Goal: Book appointment/travel/reservation

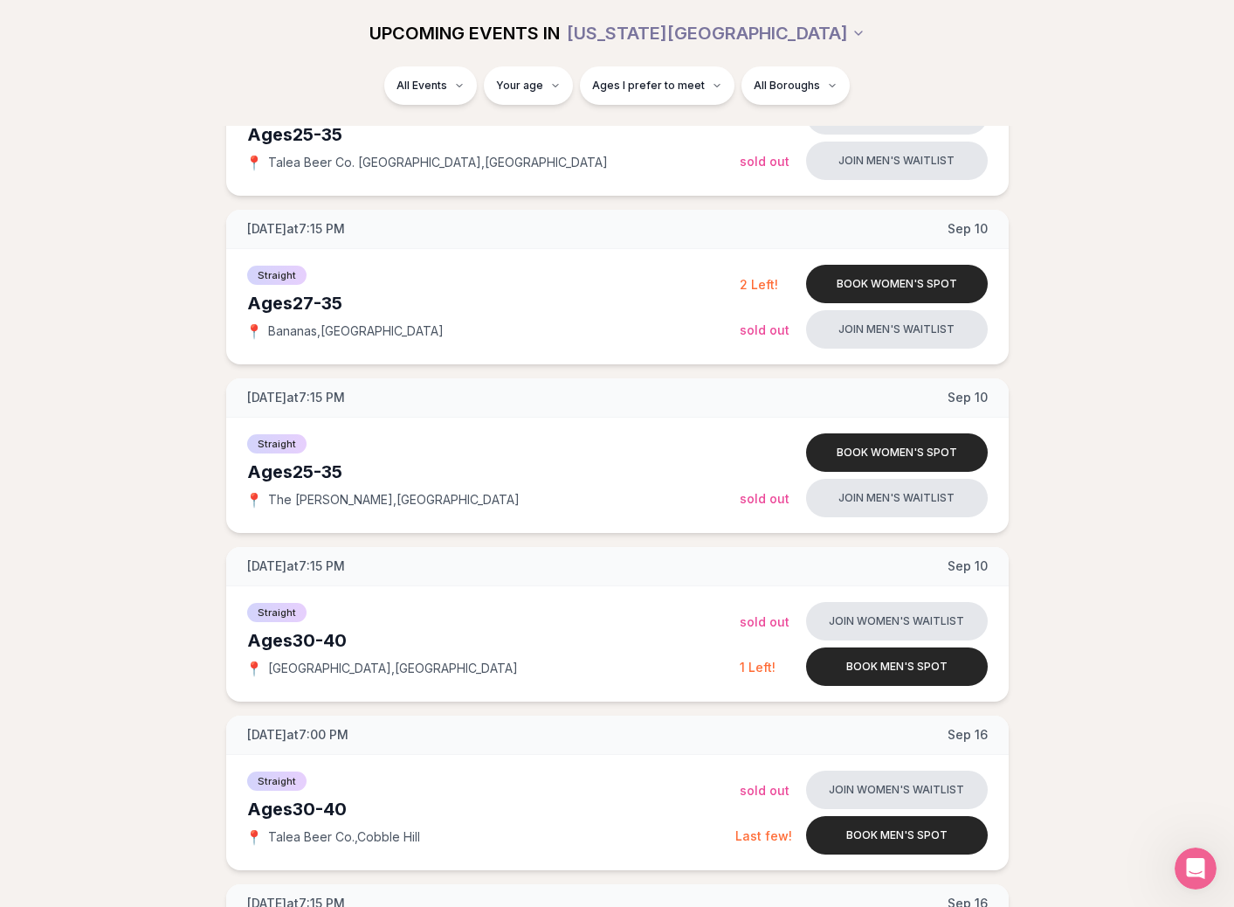
scroll to position [962, 0]
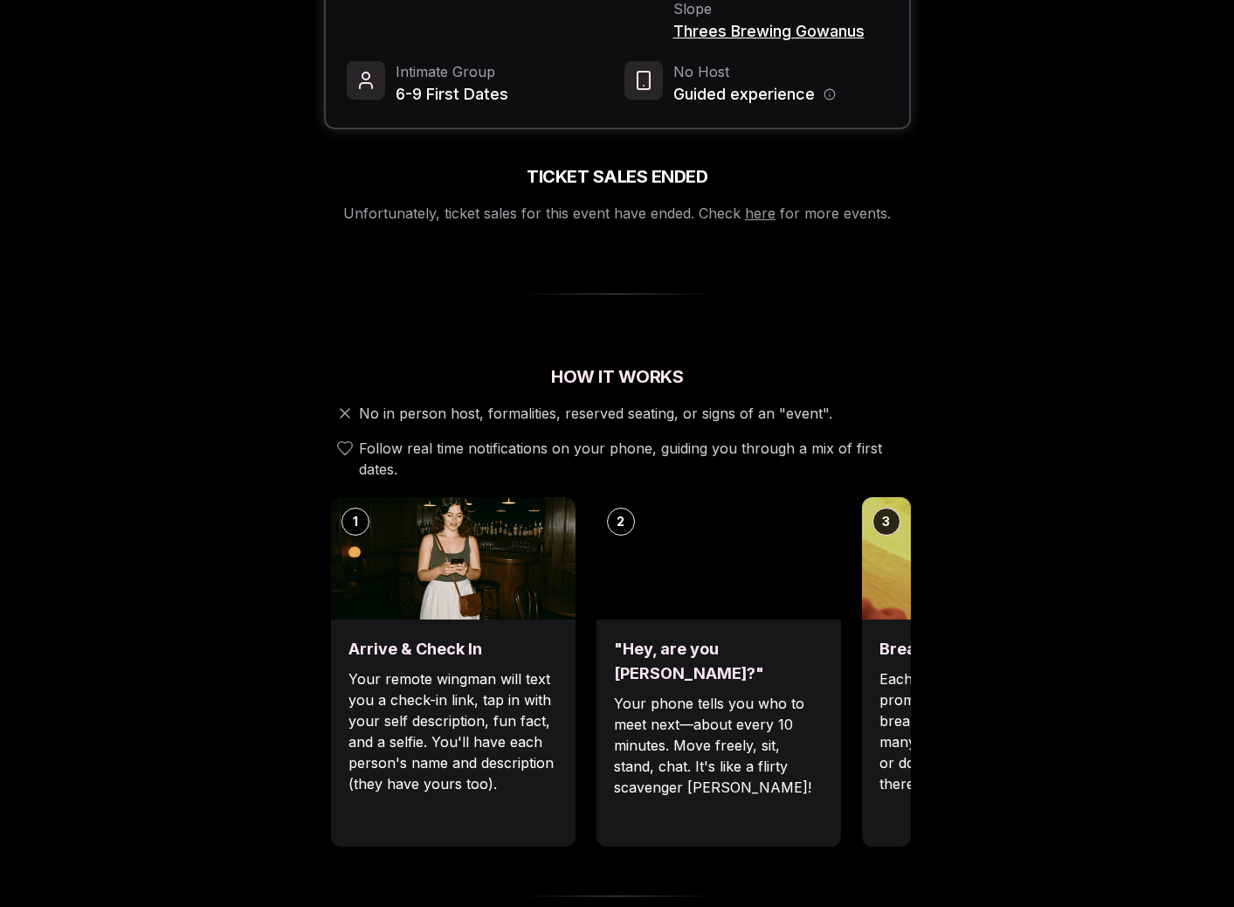
scroll to position [351, 0]
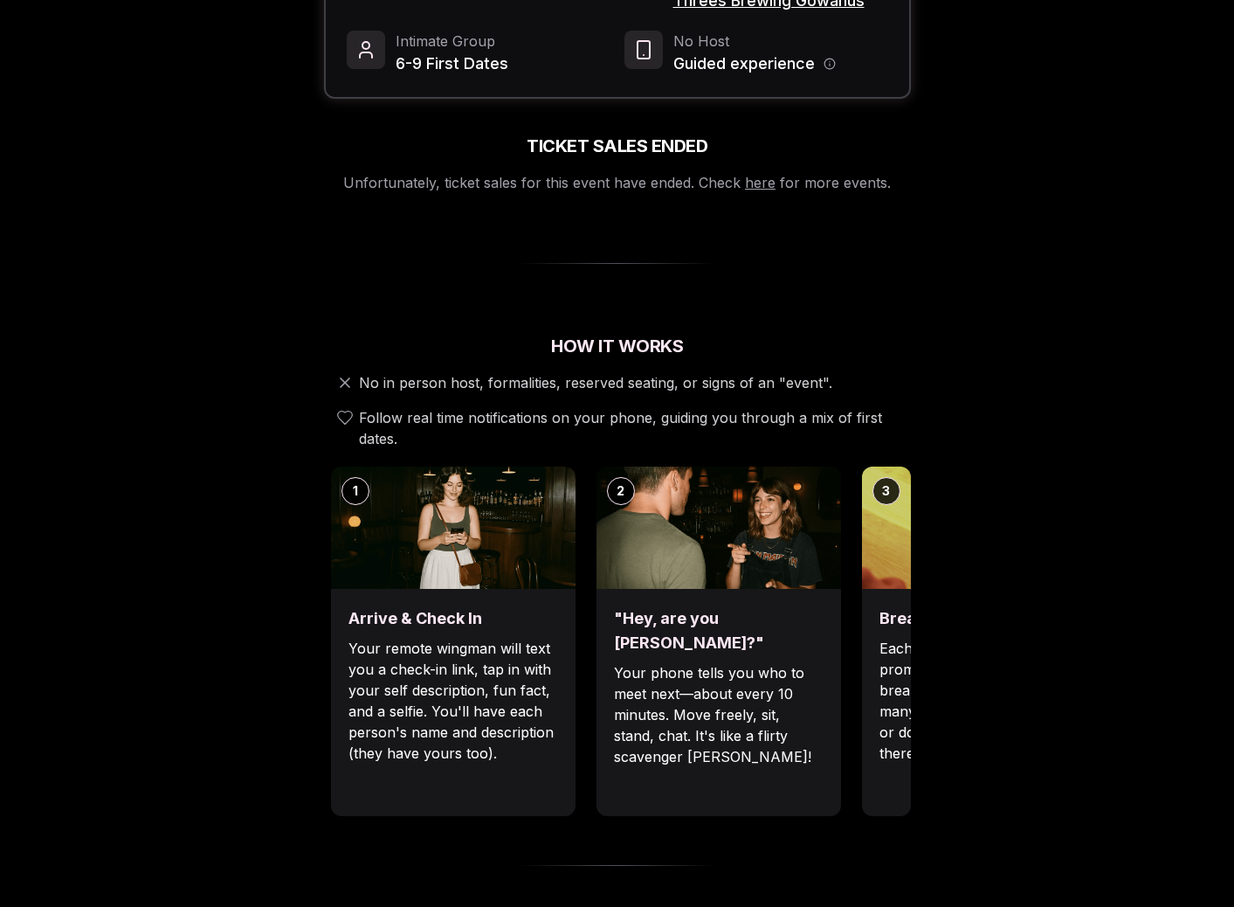
click at [471, 638] on p "Your remote wingman will text you a check-in link, tap in with your self descri…" at bounding box center [453, 701] width 210 height 126
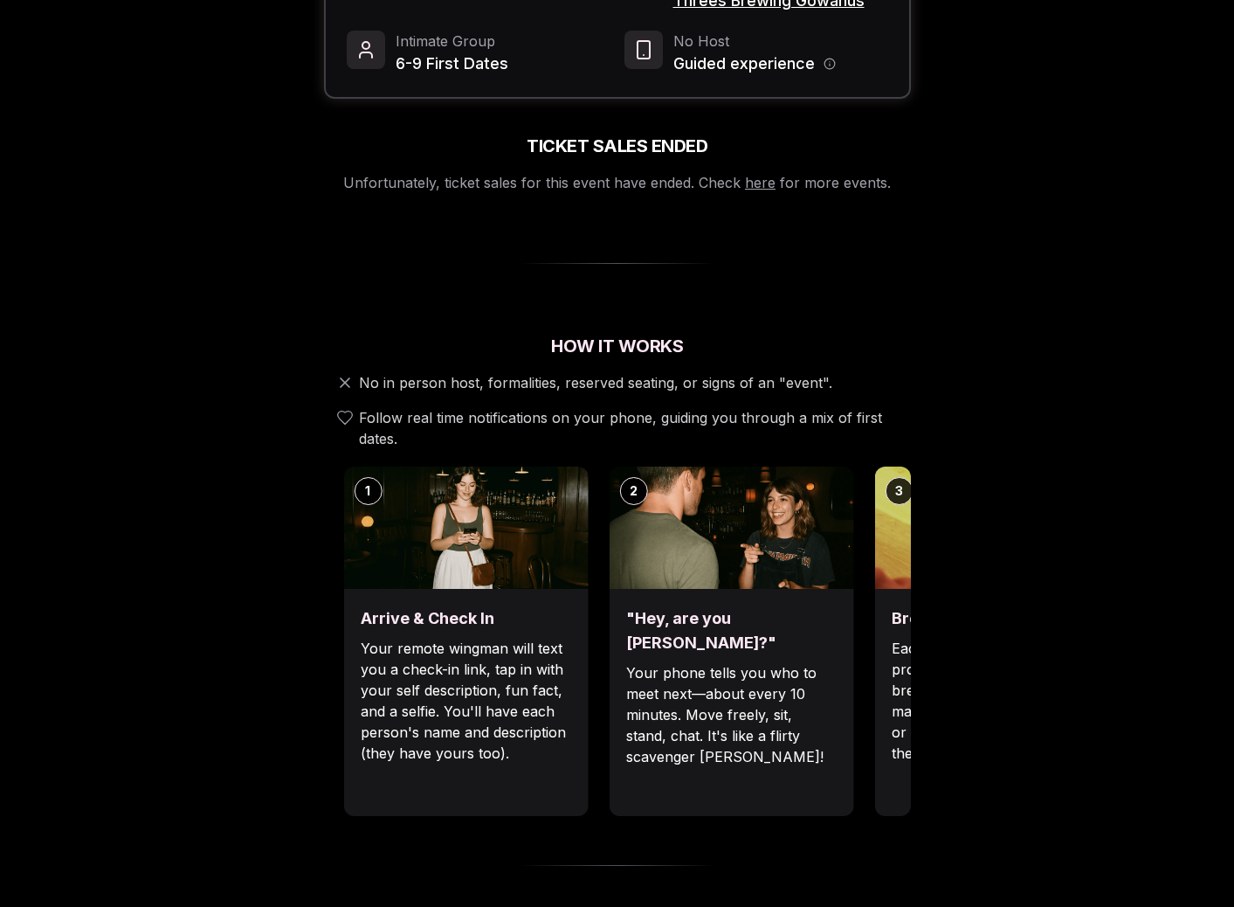
click at [425, 697] on p "Your remote wingman will text you a check-in link, tap in with your self descri…" at bounding box center [466, 701] width 210 height 126
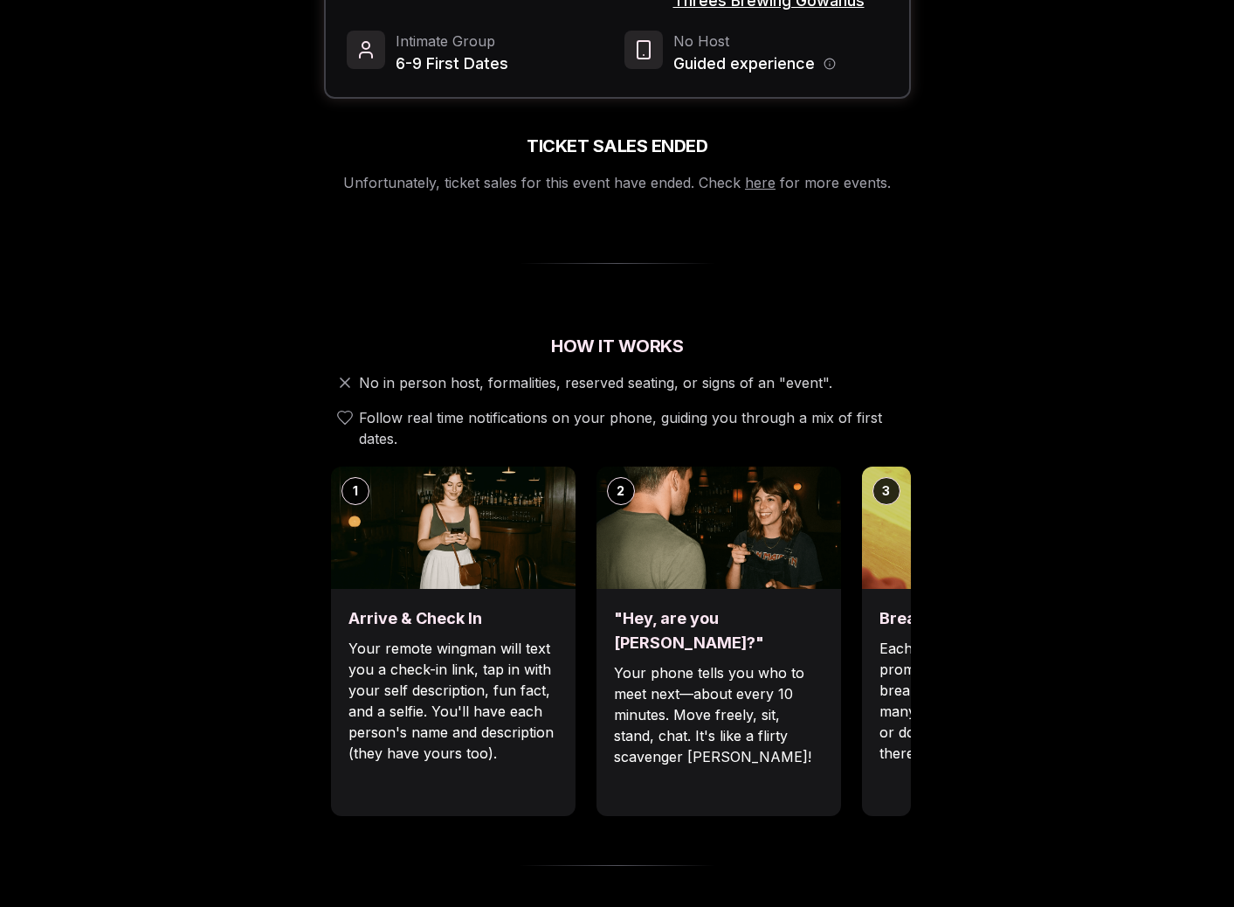
click at [757, 662] on p "Your phone tells you who to meet next—about every 10 minutes. Move freely, sit,…" at bounding box center [719, 714] width 210 height 105
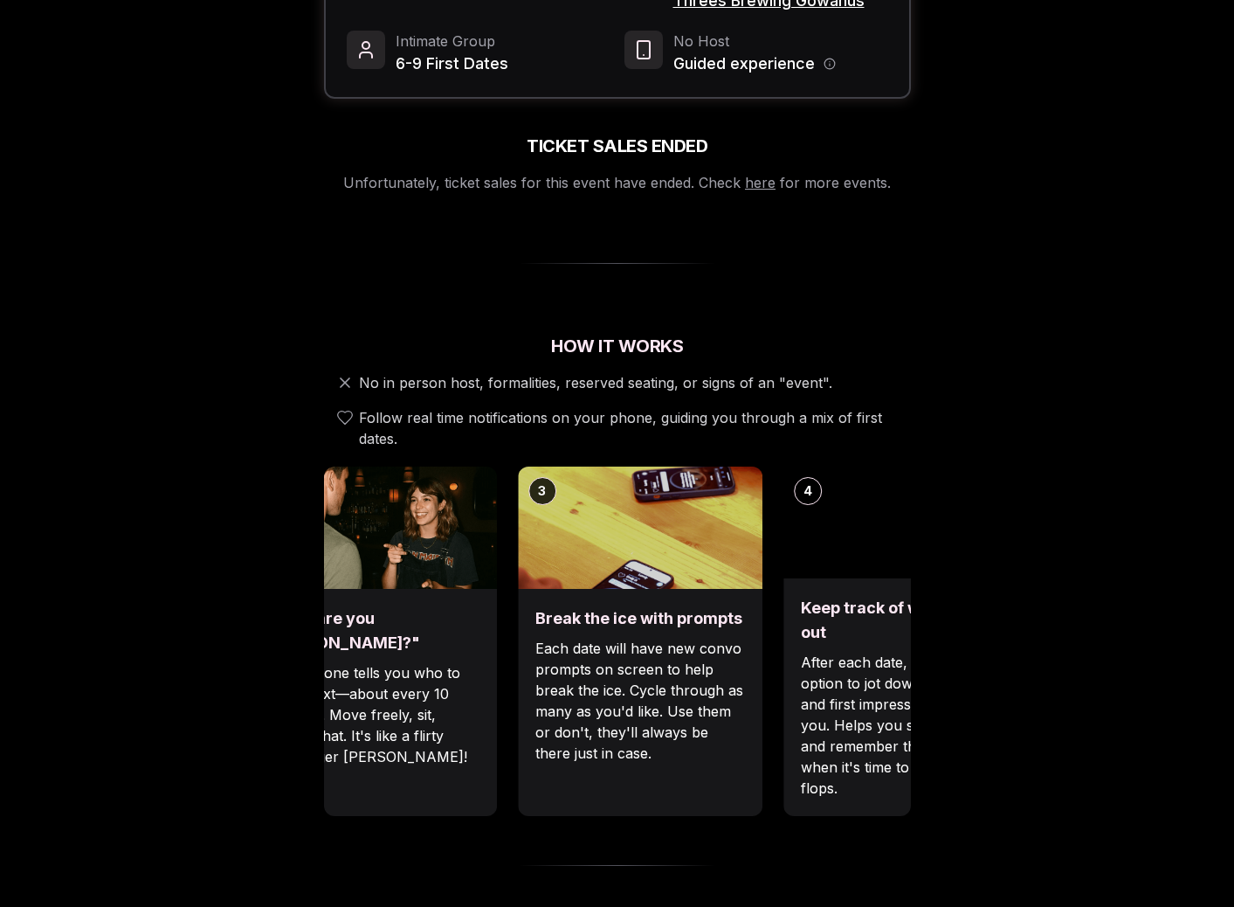
click at [417, 742] on div ""Hey, are you Max?" Your phone tells you who to meet next—about every 10 minute…" at bounding box center [374, 702] width 245 height 227
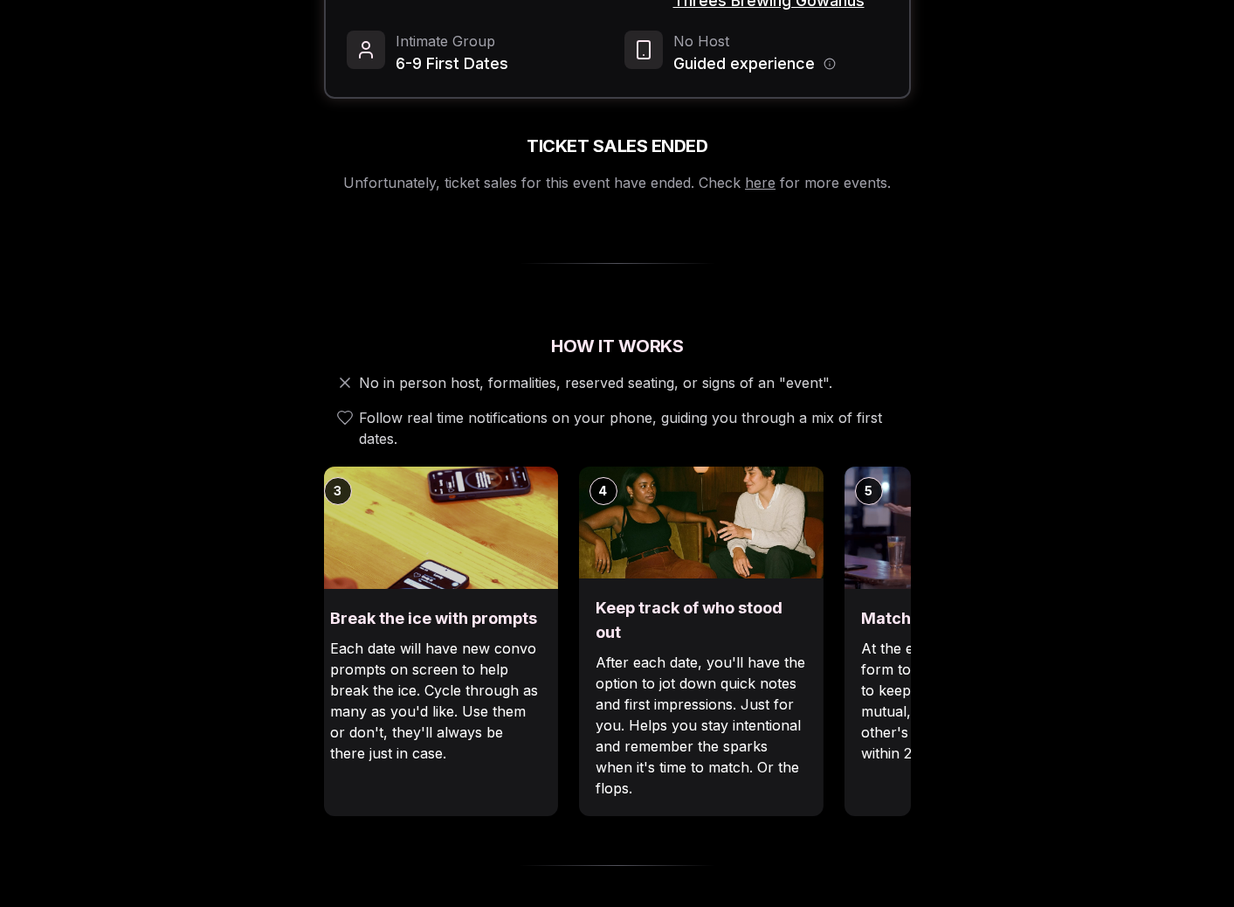
click at [446, 762] on div "Break the ice with prompts Each date will have new convo prompts on screen to h…" at bounding box center [435, 702] width 245 height 227
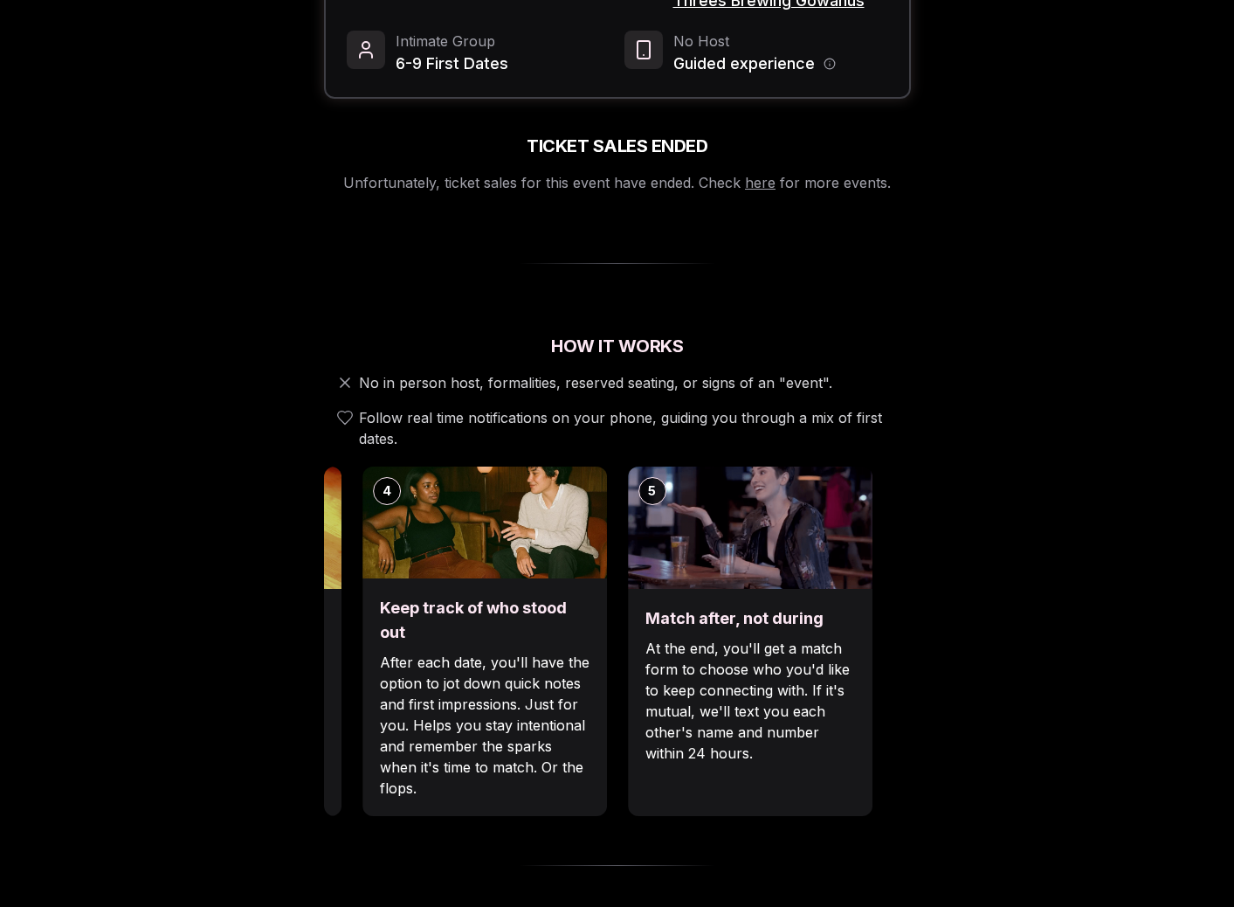
click at [535, 727] on p "After each date, you'll have the option to jot down quick notes and first impre…" at bounding box center [485, 725] width 210 height 147
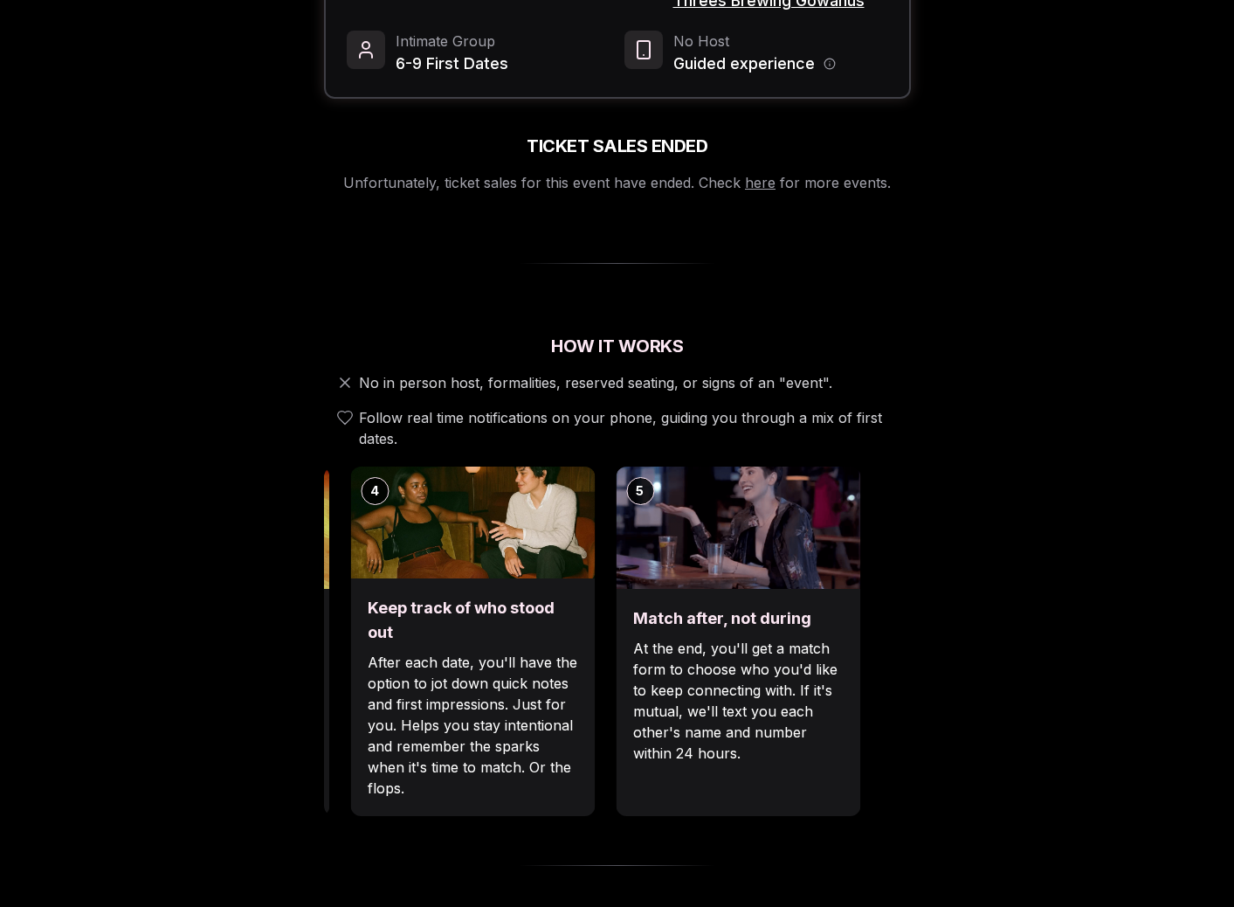
click at [633, 700] on p "At the end, you'll get a match form to choose who you'd like to keep connecting…" at bounding box center [738, 701] width 210 height 126
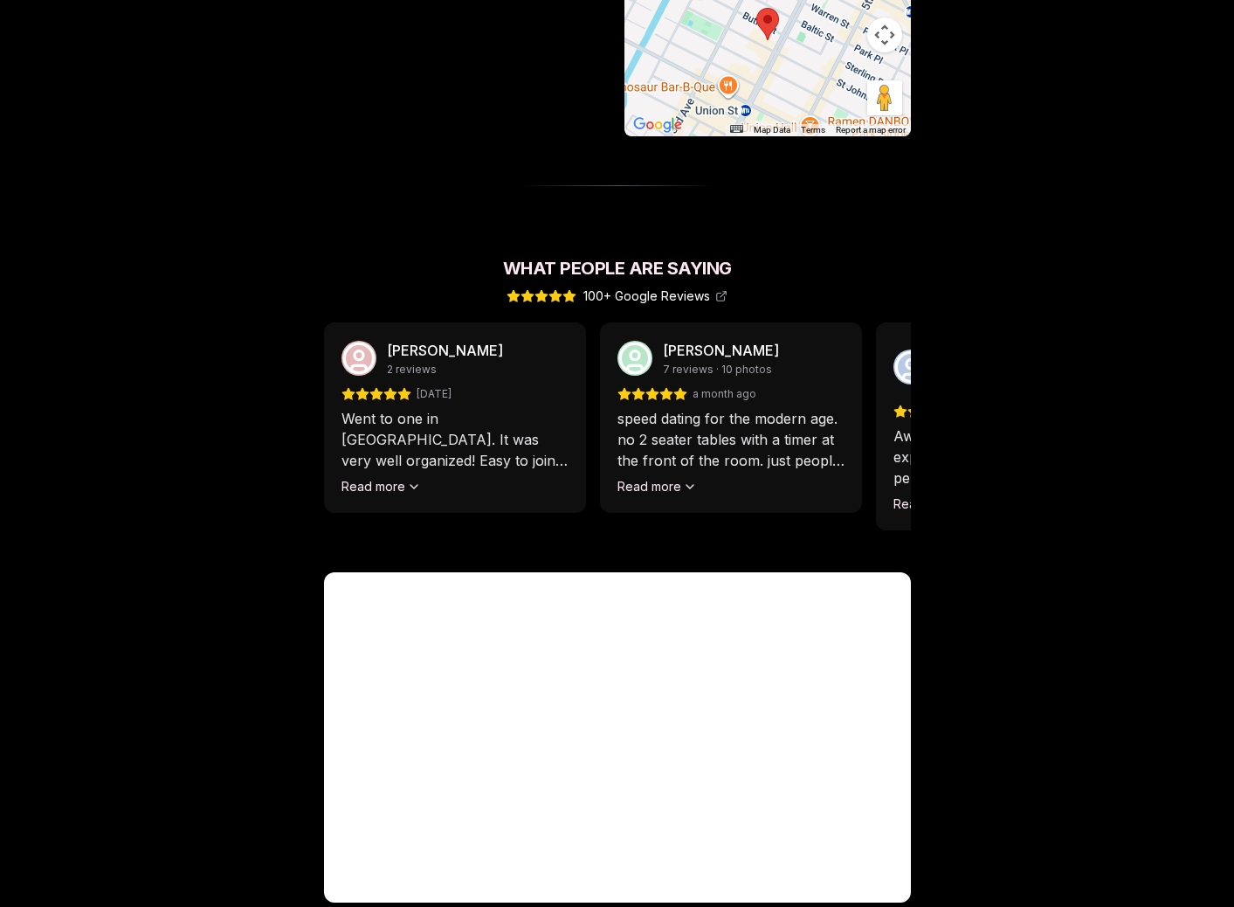
scroll to position [1388, 0]
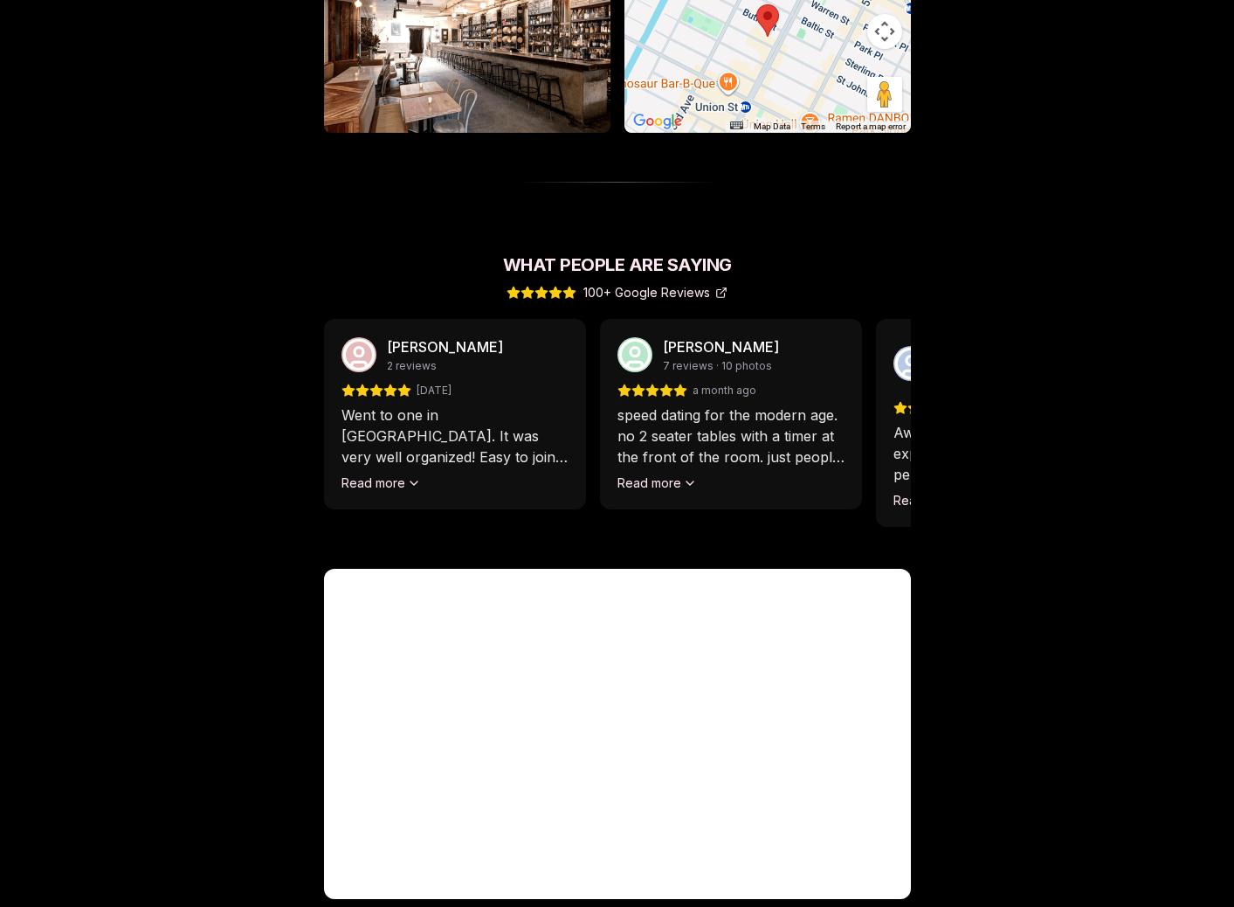
click at [676, 284] on span "100+ Google Reviews" at bounding box center [655, 292] width 144 height 17
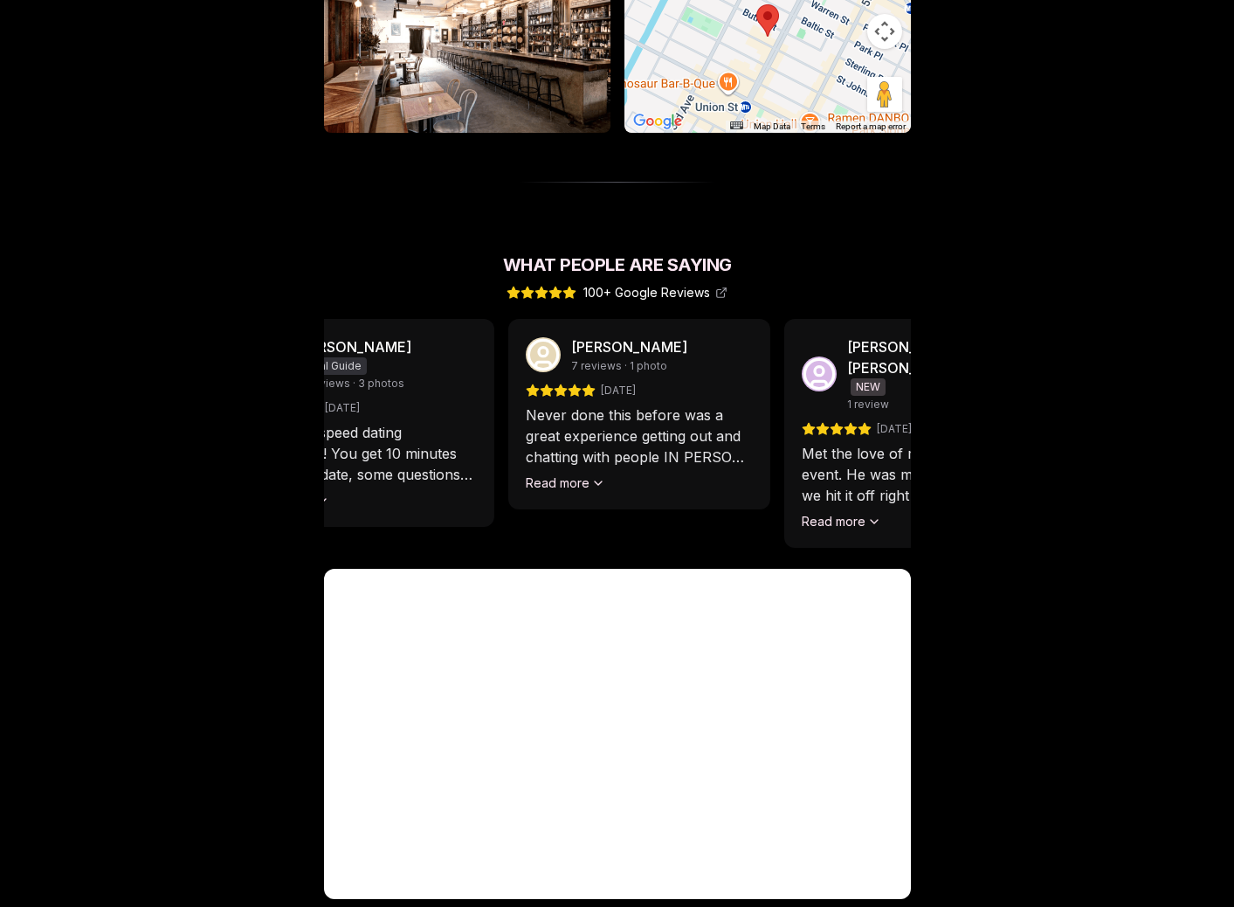
click at [540, 486] on div "Anna Selivanova 2 reviews 2 months ago Went to one in Portland. It was very wel…" at bounding box center [617, 433] width 587 height 229
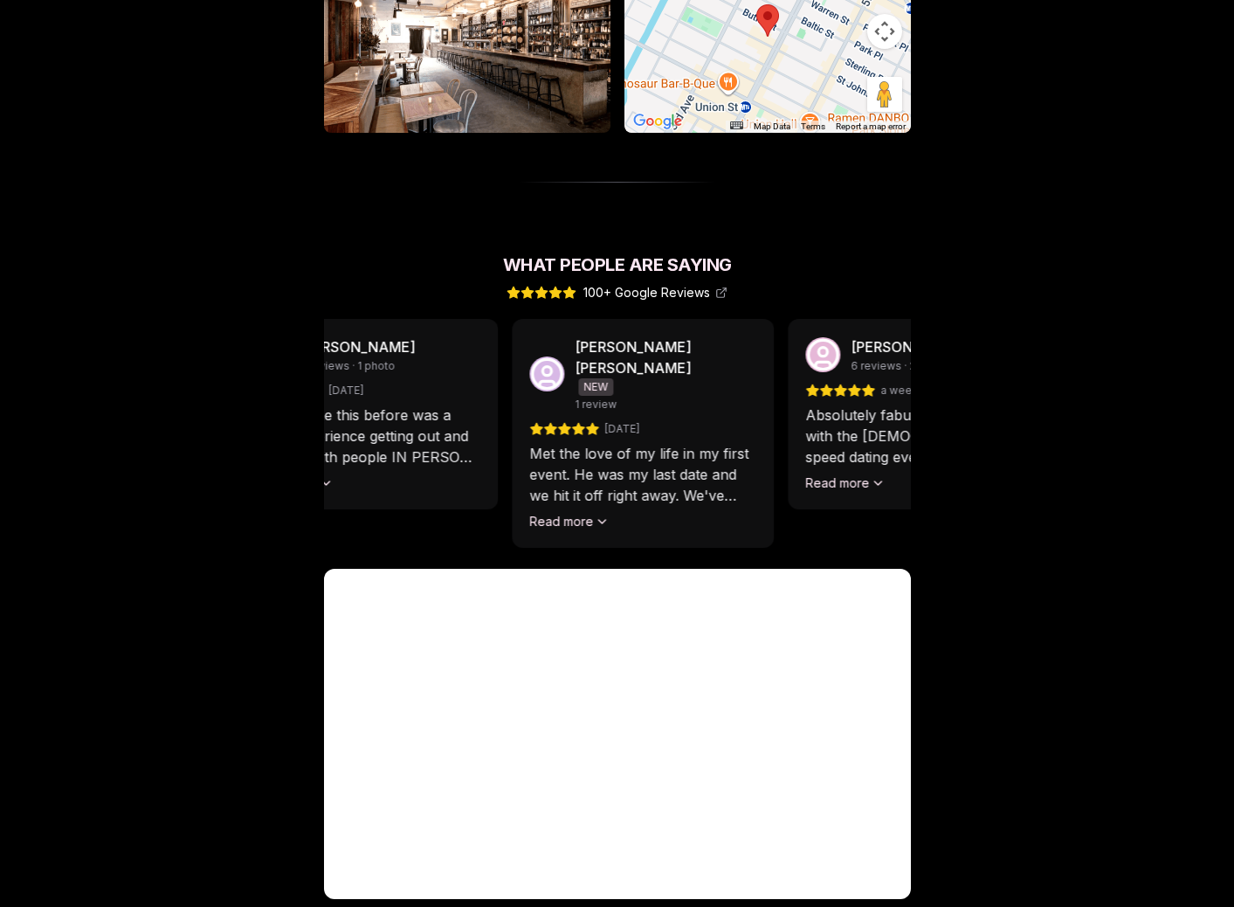
click at [743, 445] on div "Fernanda Wolburg Martinez NEW 1 review 3 weeks ago Met the love of my life in m…" at bounding box center [643, 433] width 262 height 229
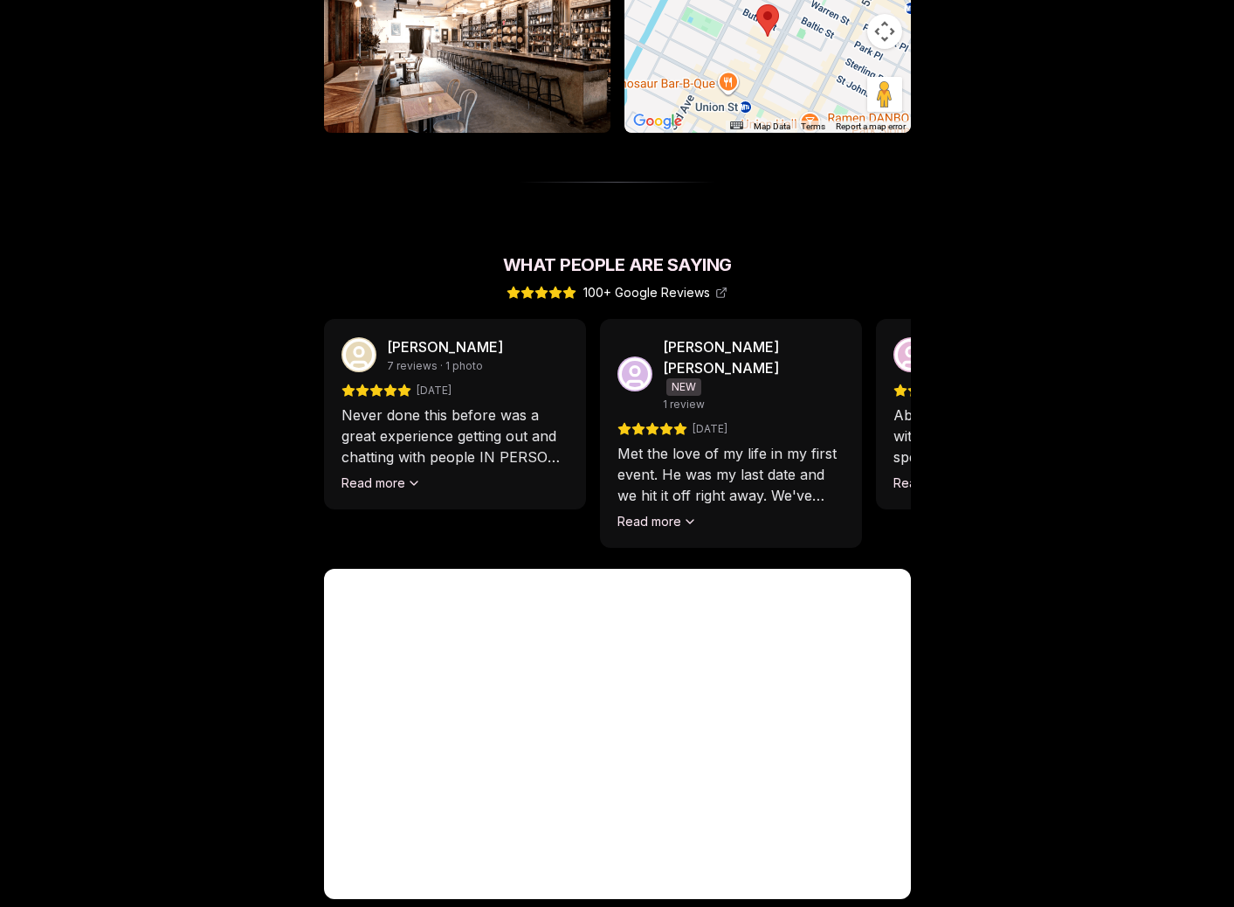
click at [679, 445] on p "Met the love of my life in my first event. He was my last date and we hit it of…" at bounding box center [730, 474] width 227 height 63
click at [666, 489] on div "Fernanda Wolburg Martinez NEW 1 review 3 weeks ago Met the love of my life in m…" at bounding box center [731, 433] width 262 height 229
click at [666, 513] on button "Read more" at bounding box center [656, 521] width 79 height 17
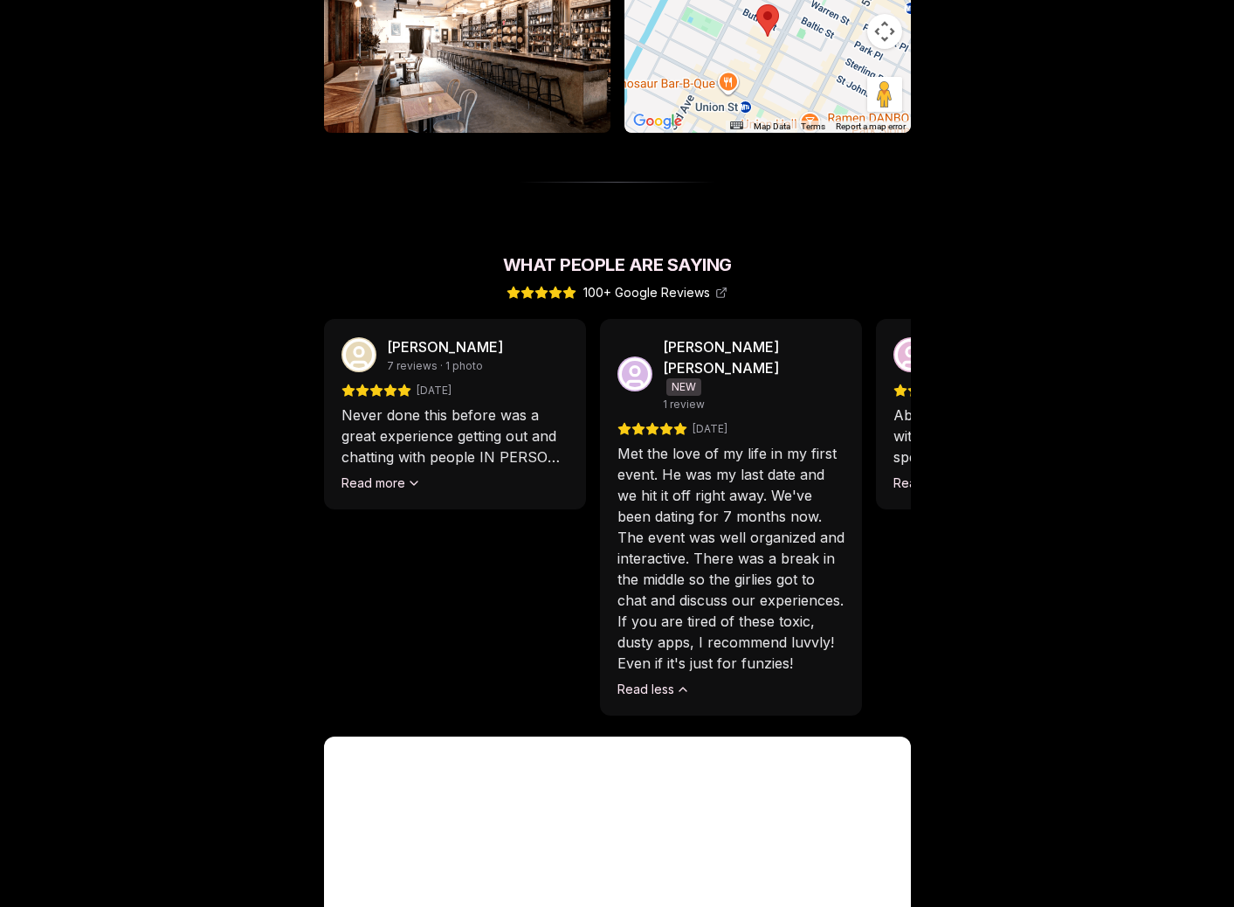
click at [728, 610] on p "Met the love of my life in my first event. He was my last date and we hit it of…" at bounding box center [730, 558] width 227 height 231
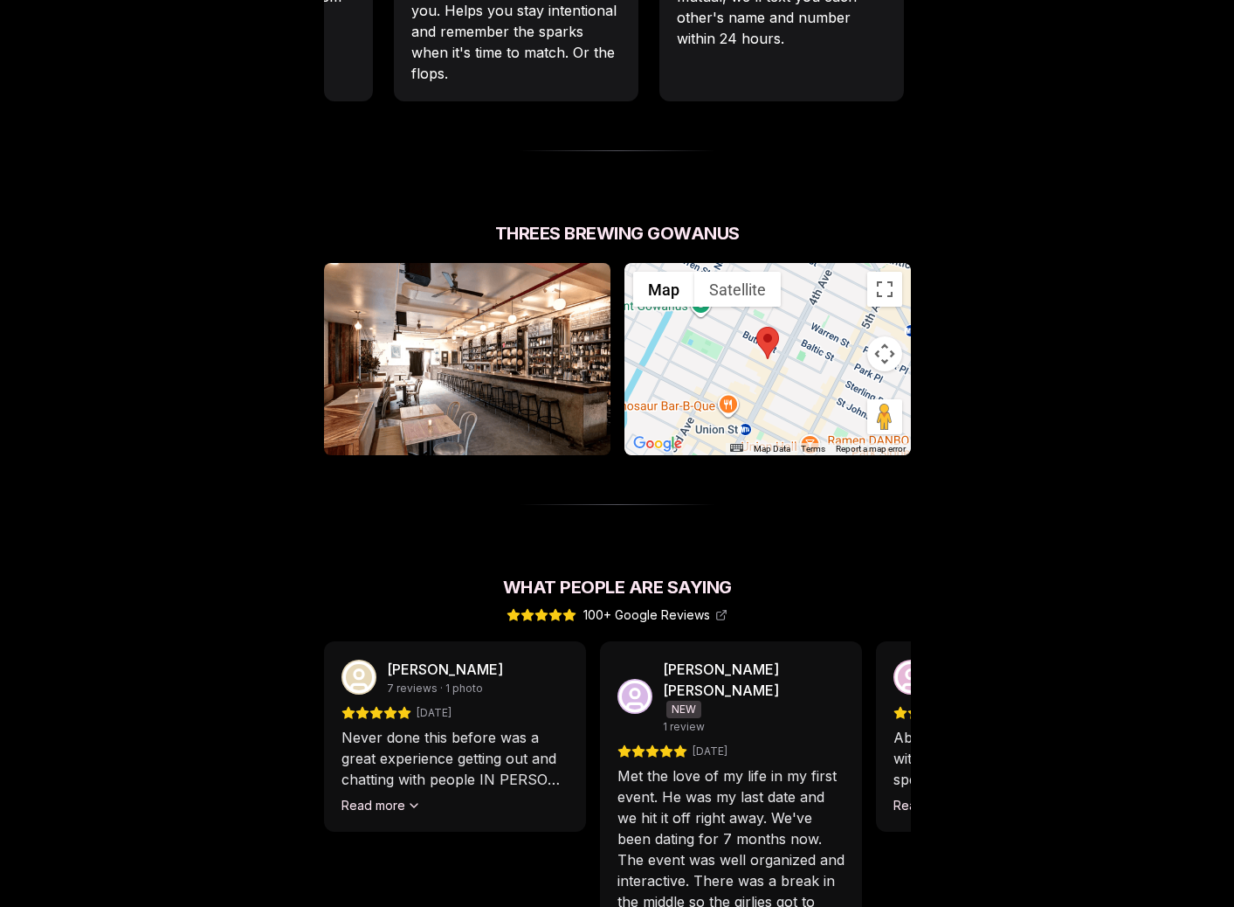
scroll to position [0, 0]
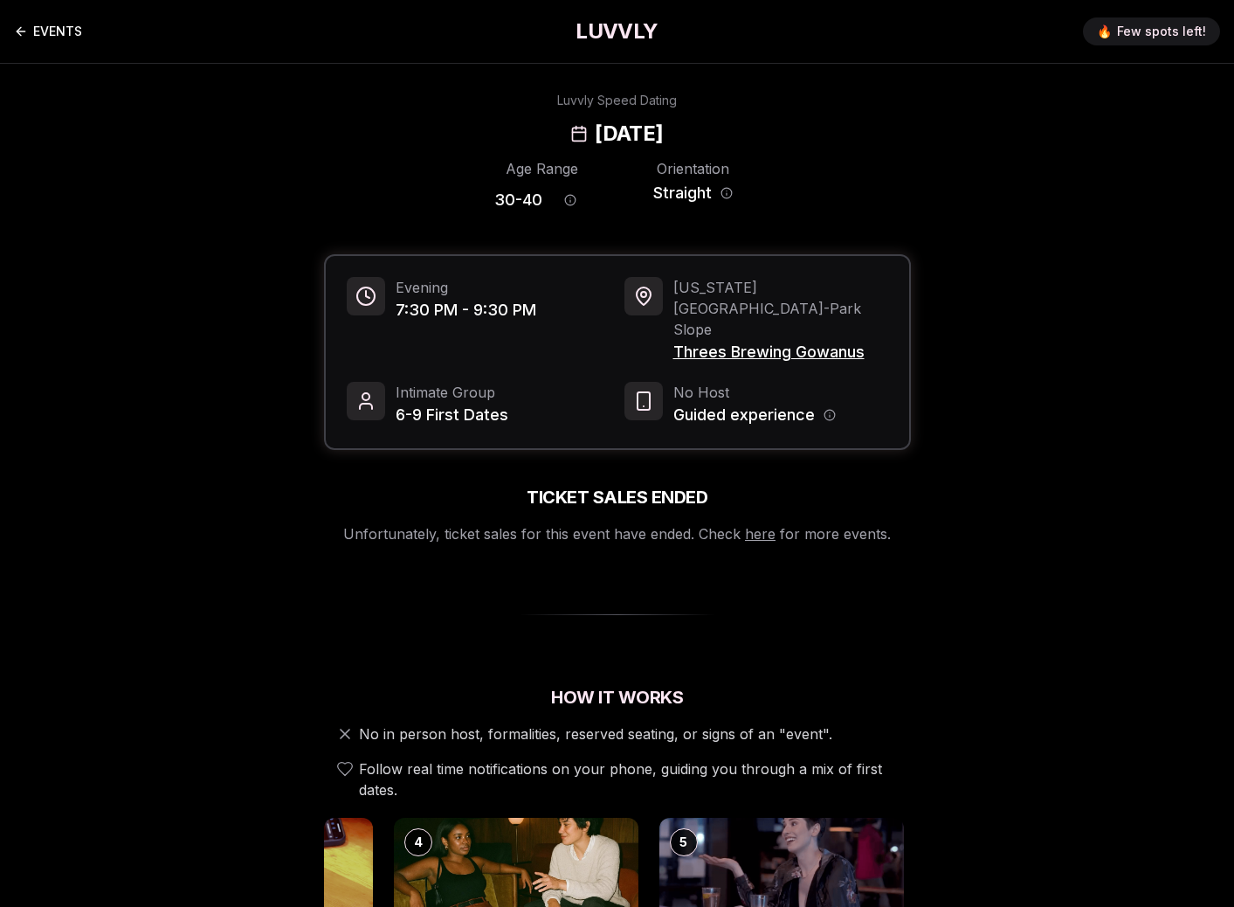
click at [55, 28] on link "EVENTS" at bounding box center [48, 31] width 68 height 35
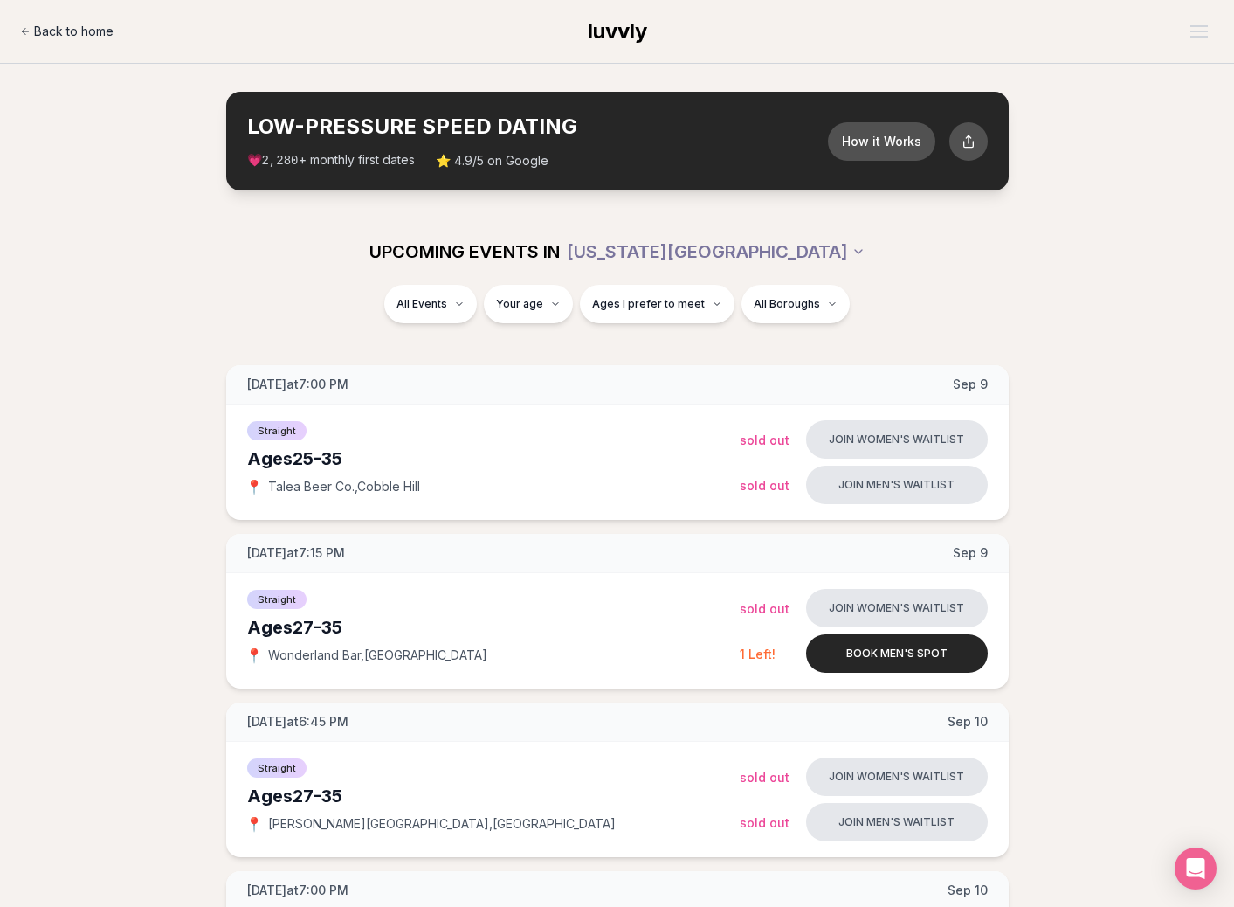
click at [91, 27] on span "Back to home" at bounding box center [73, 31] width 79 height 17
click at [652, 285] on button "Ages I prefer to meet" at bounding box center [657, 304] width 155 height 38
type input "**"
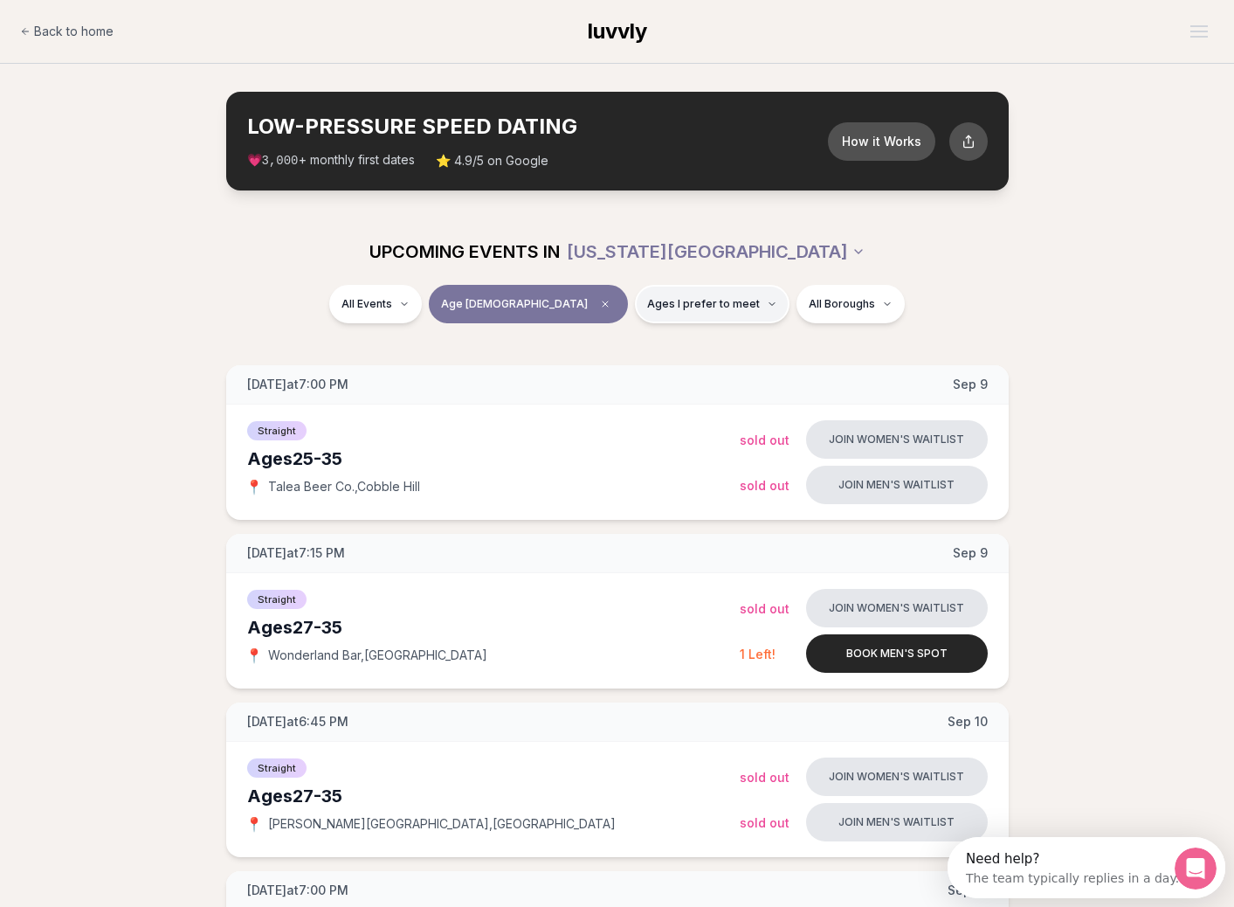
click at [670, 309] on span "Ages I prefer to meet" at bounding box center [703, 304] width 113 height 14
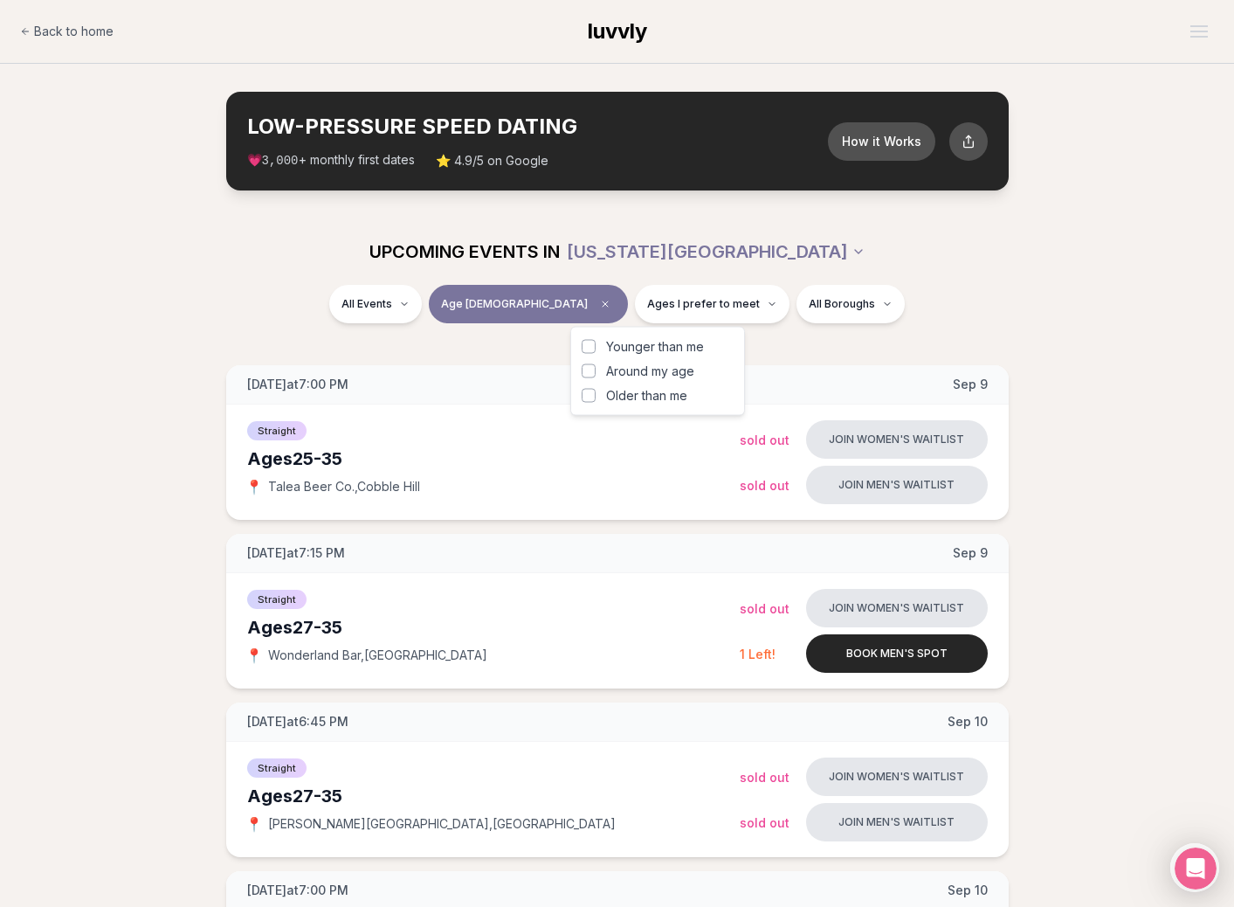
click at [968, 306] on div "All Events Age 33 Ages I prefer to meet All Boroughs" at bounding box center [617, 307] width 978 height 45
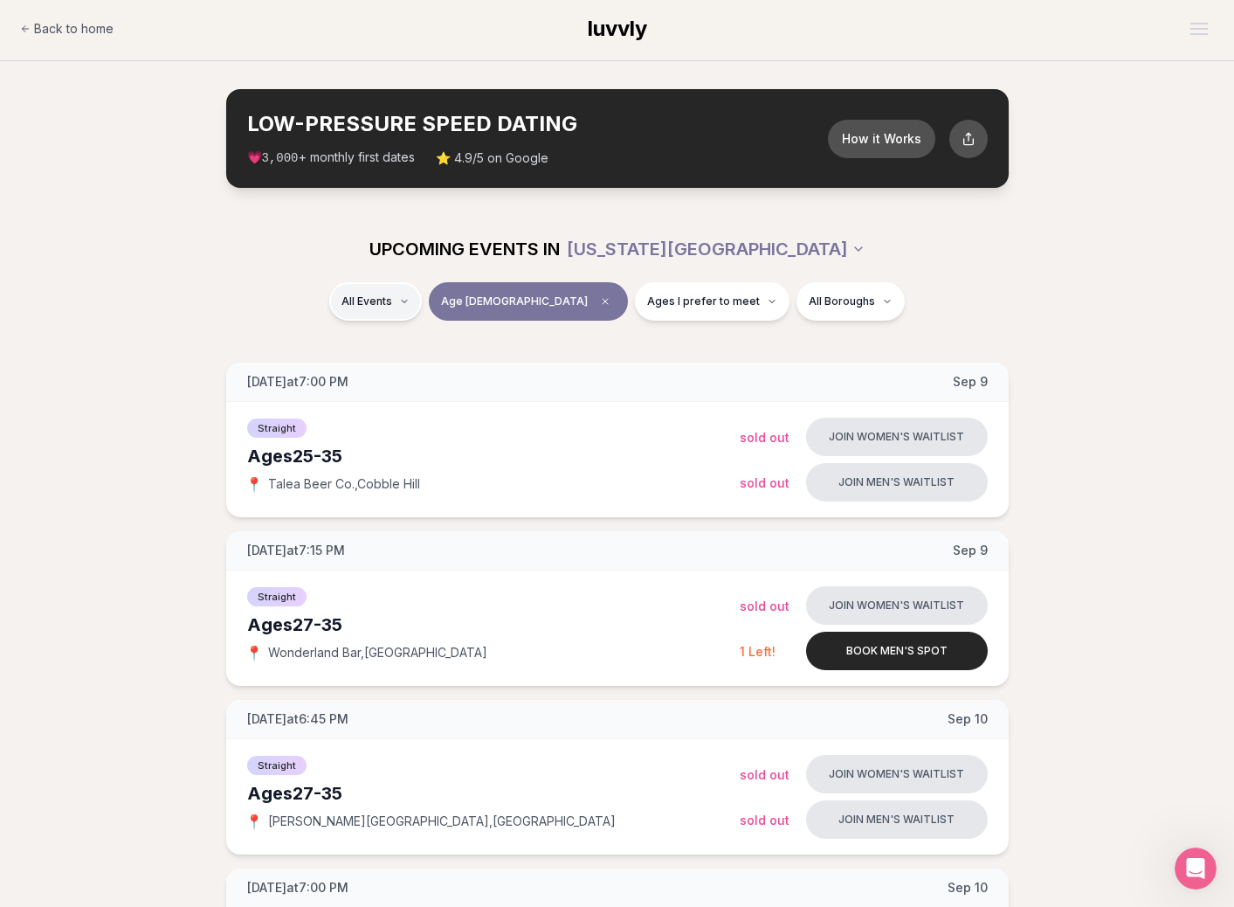
click at [407, 342] on span "Straight" at bounding box center [400, 347] width 44 height 17
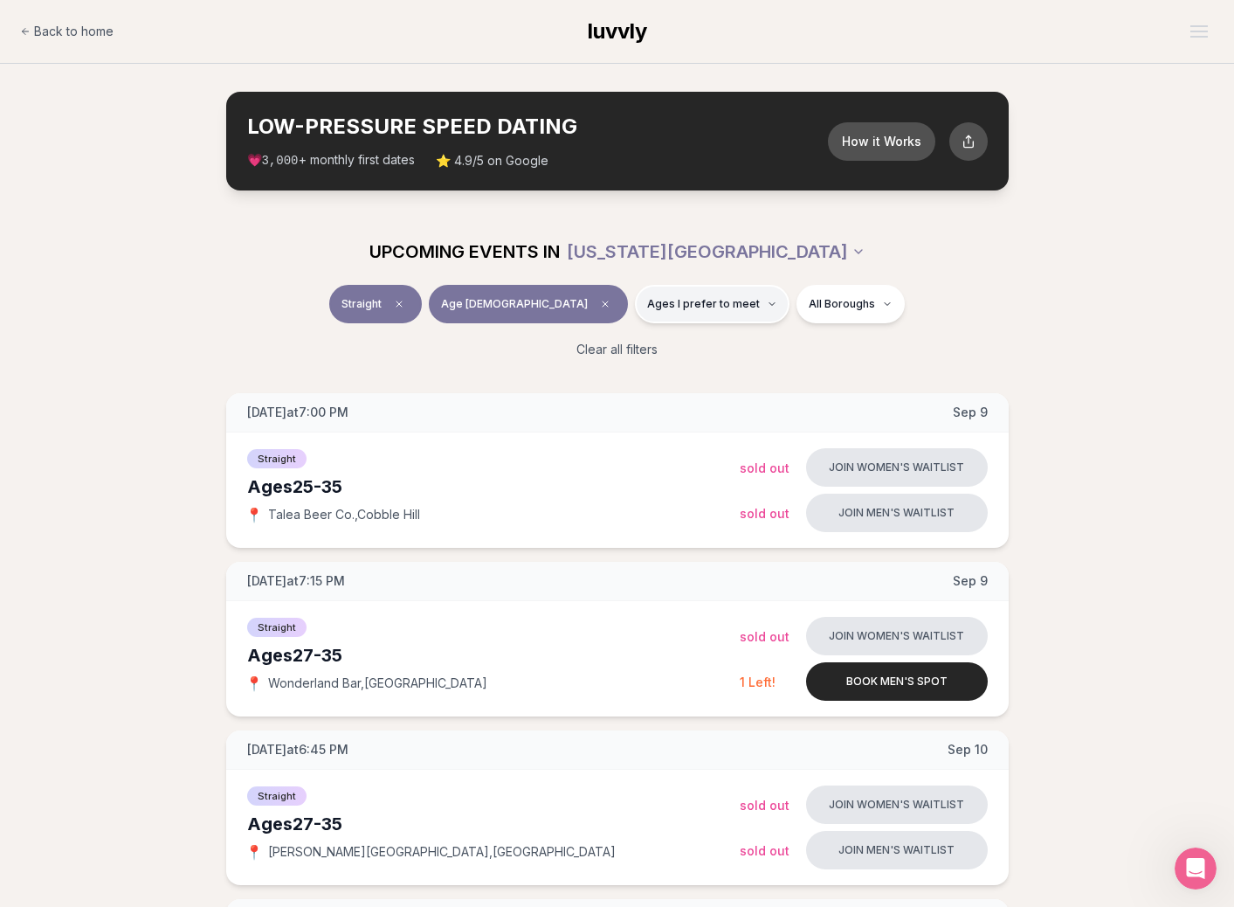
click at [698, 297] on span "Ages I prefer to meet" at bounding box center [703, 304] width 113 height 14
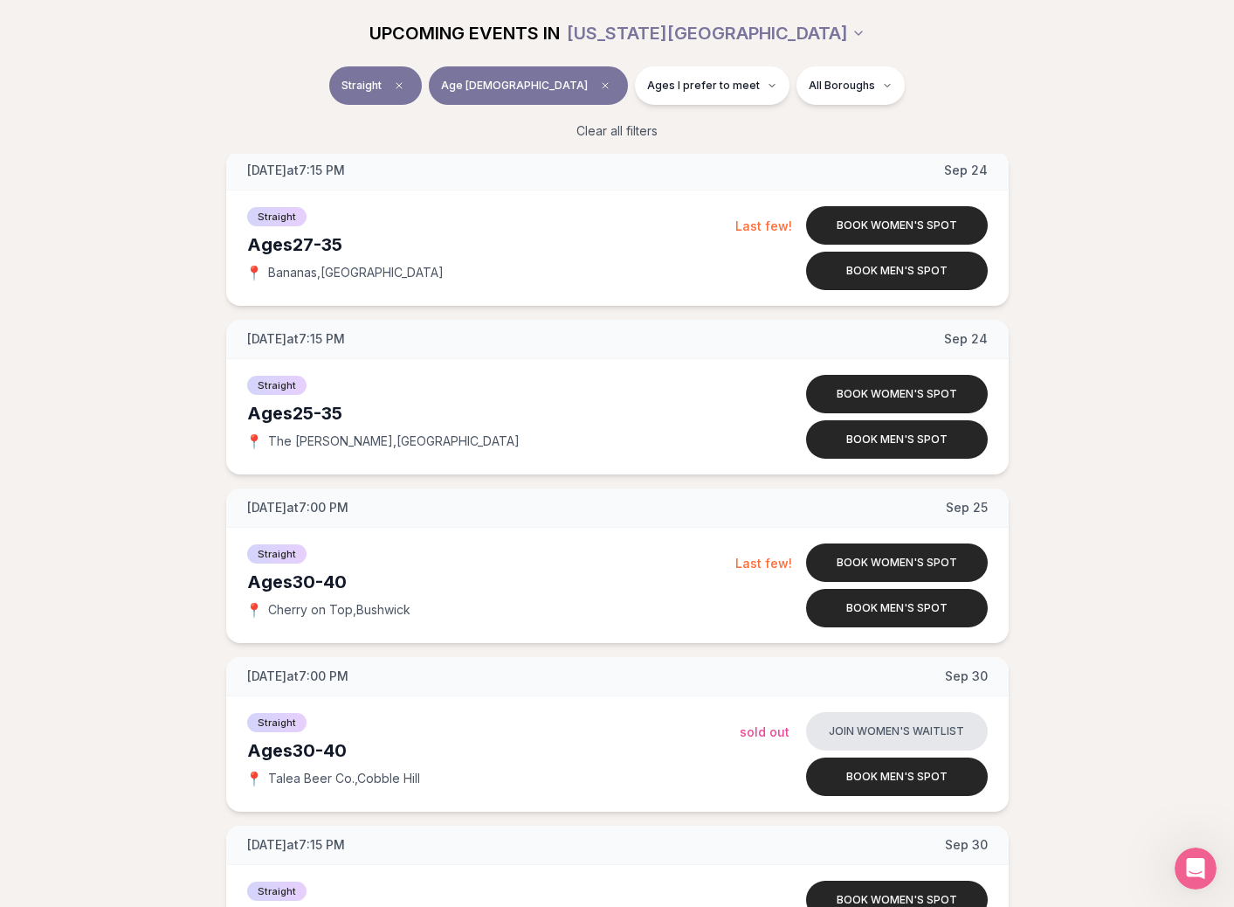
scroll to position [3334, 0]
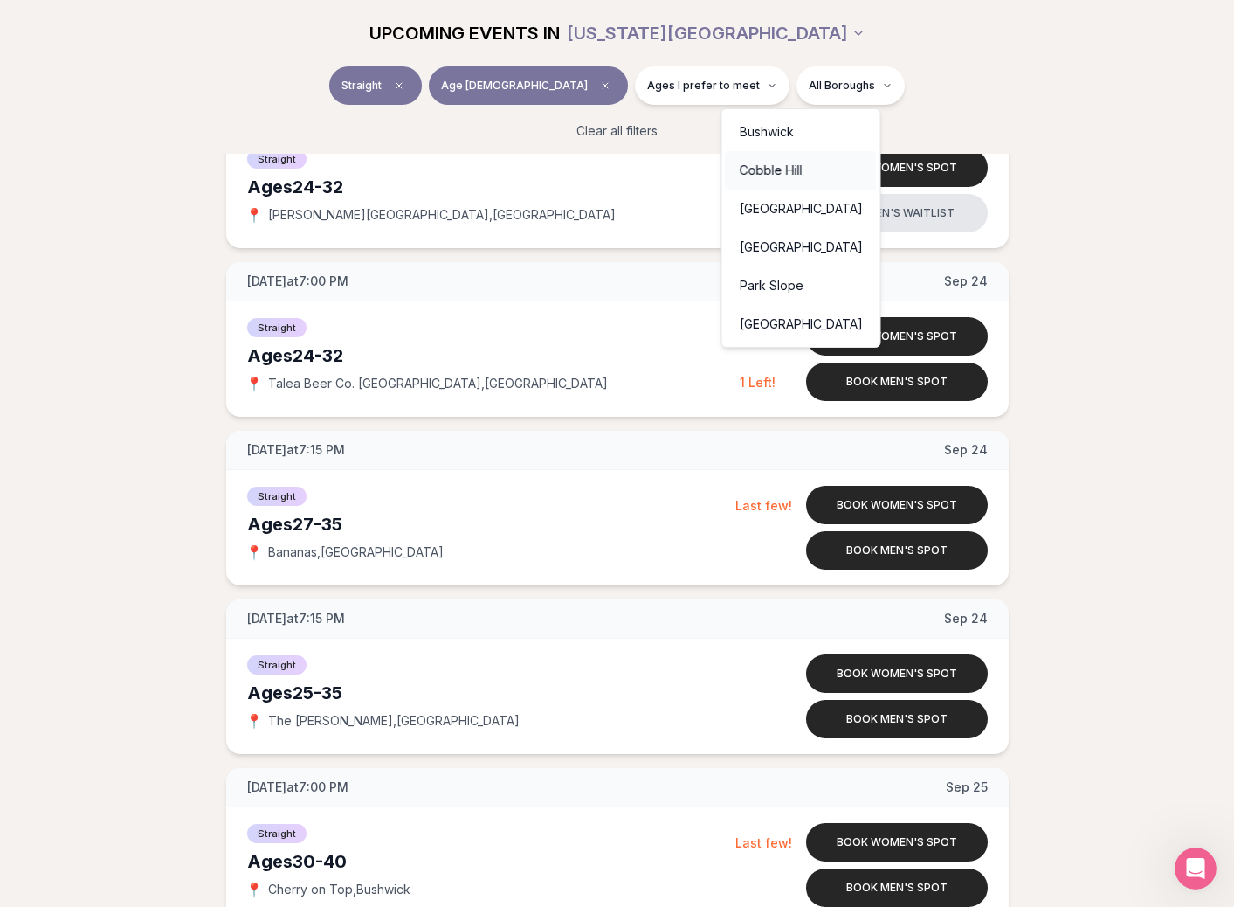
click at [781, 171] on div "Cobble Hill" at bounding box center [801, 170] width 151 height 38
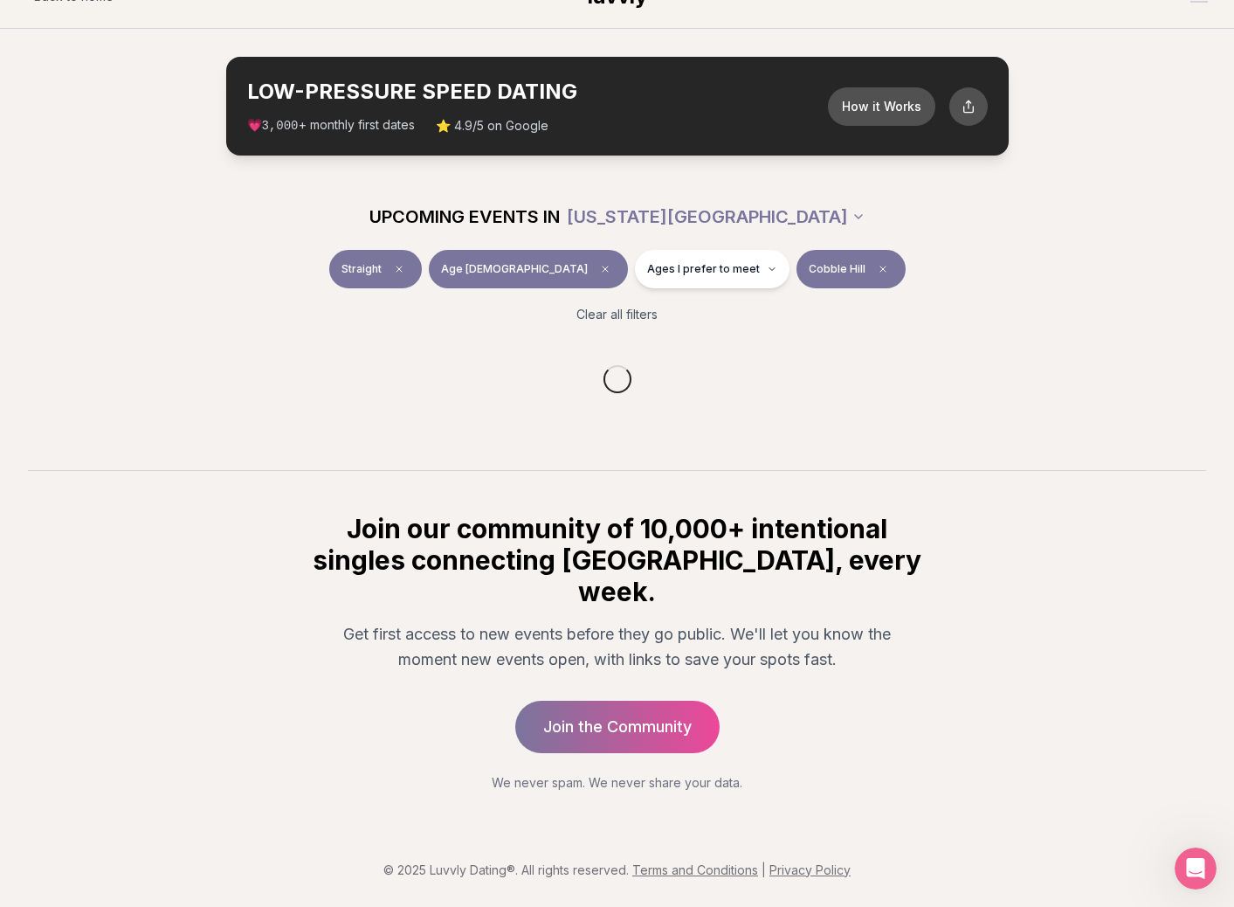
scroll to position [3, 0]
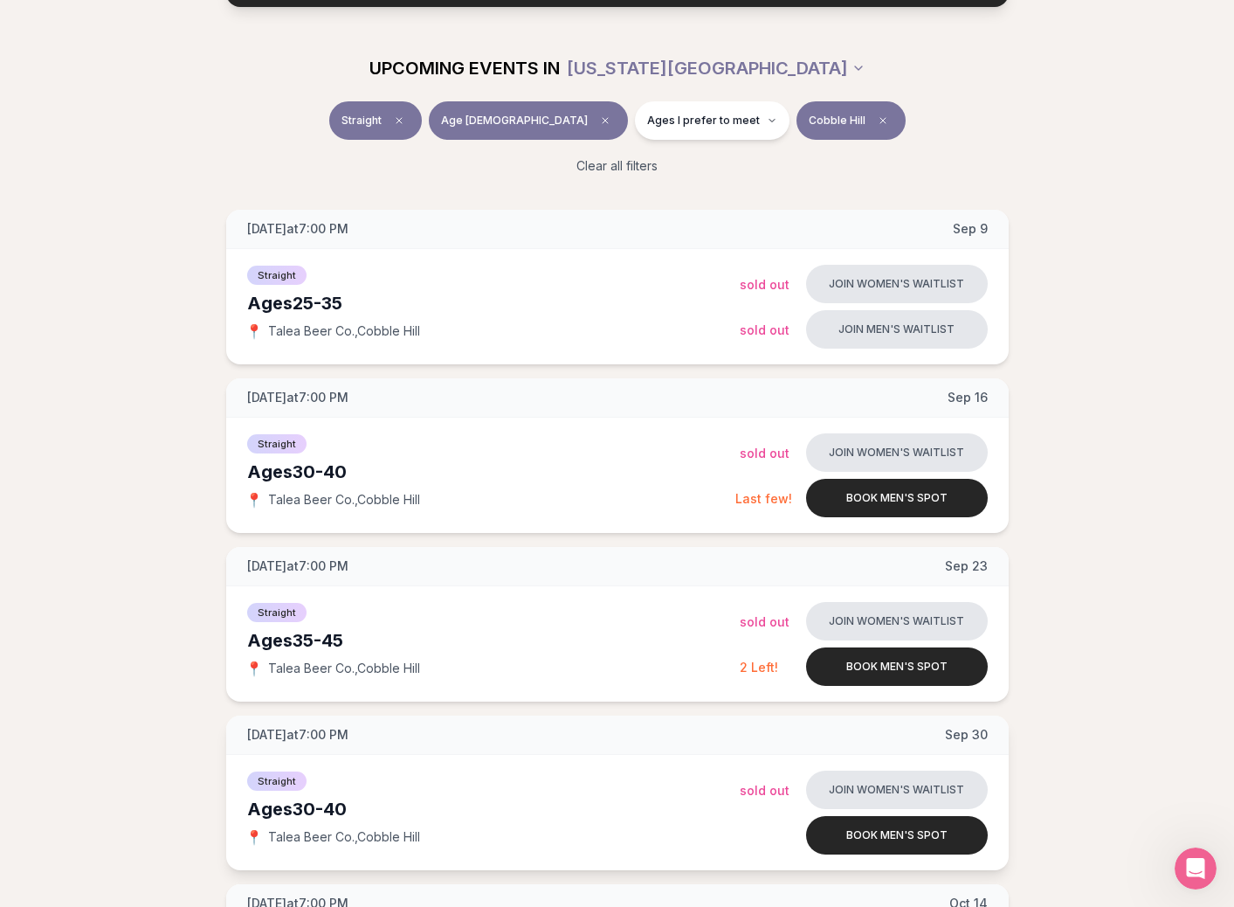
scroll to position [58, 0]
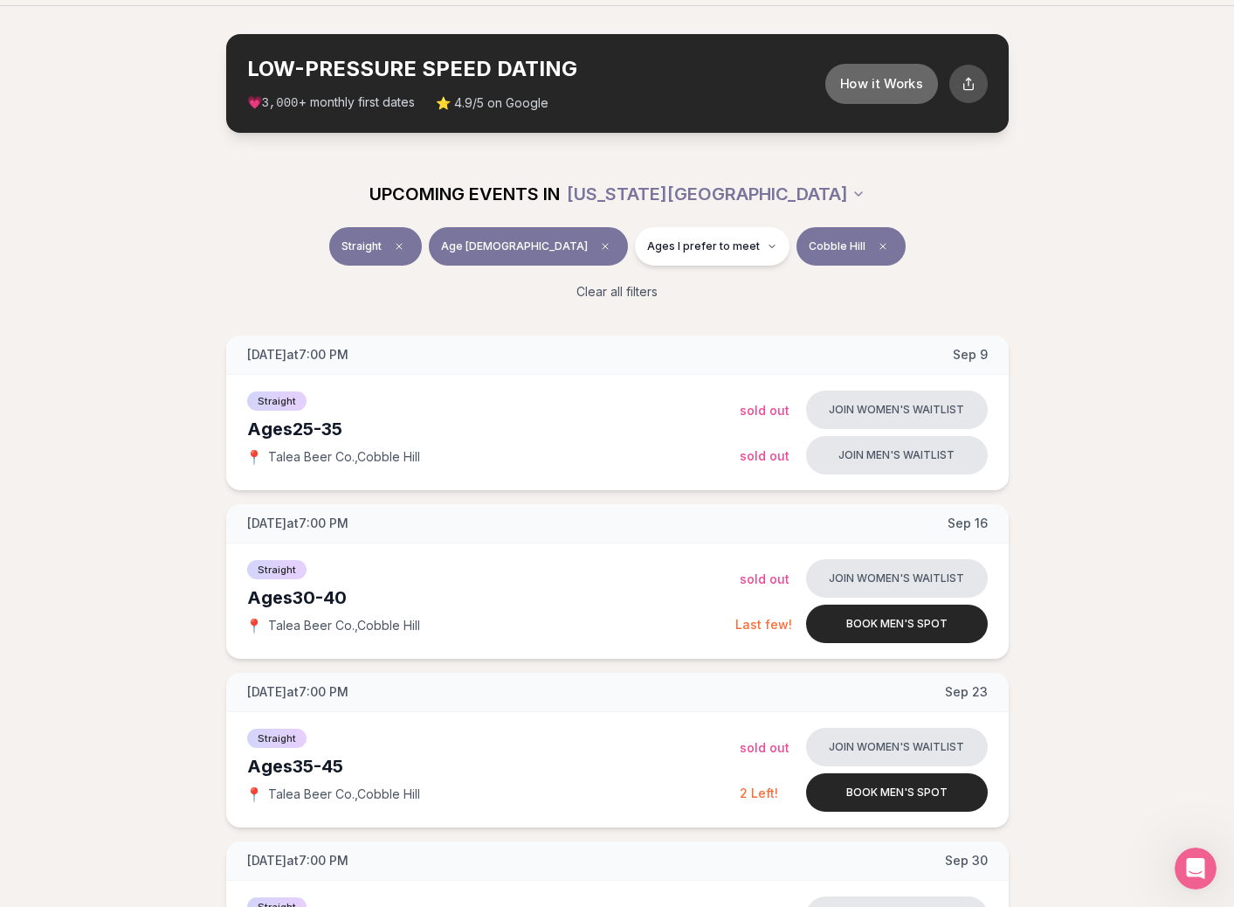
click at [882, 79] on button "How it Works" at bounding box center [880, 83] width 113 height 40
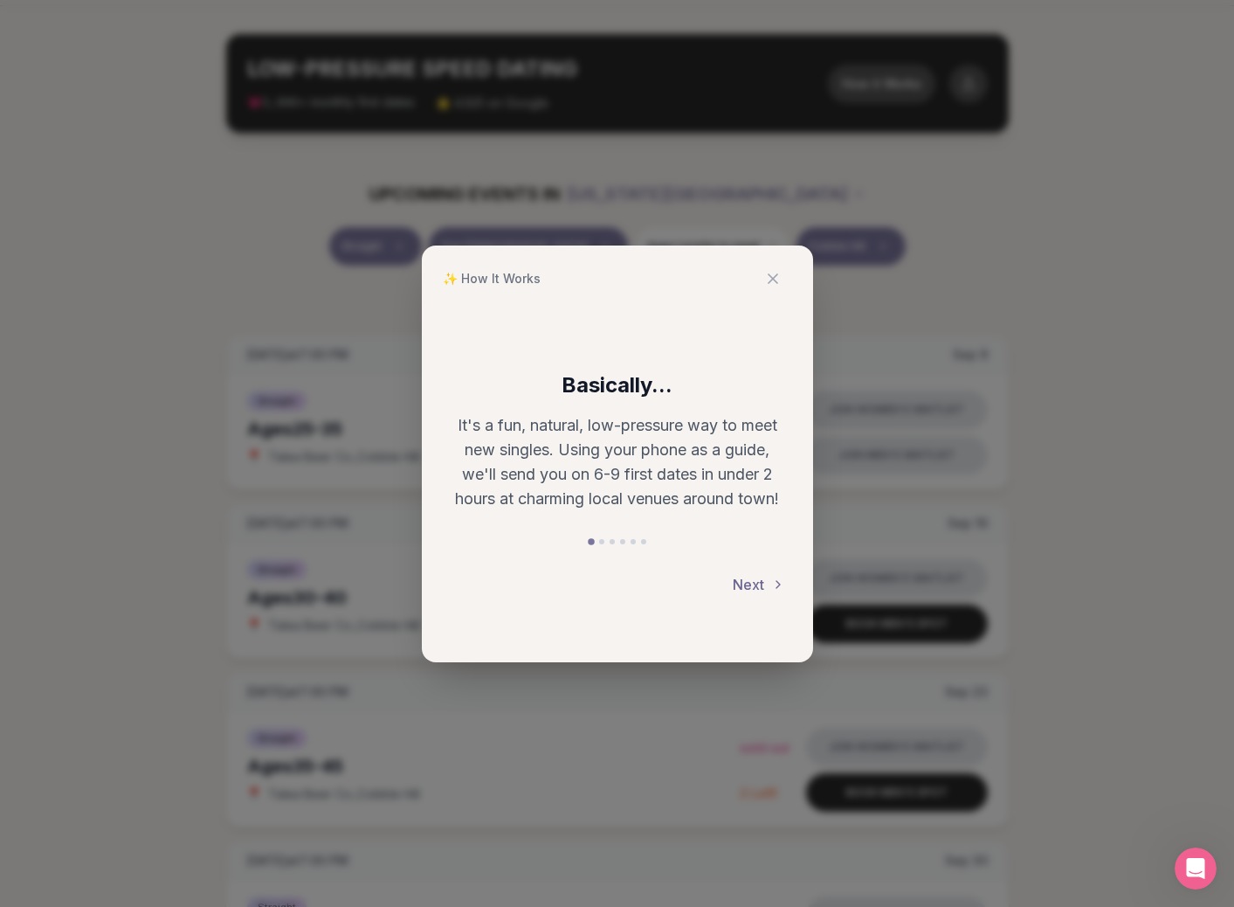
click at [753, 585] on button "Next" at bounding box center [759, 584] width 52 height 38
click at [753, 583] on button "Next" at bounding box center [759, 584] width 52 height 38
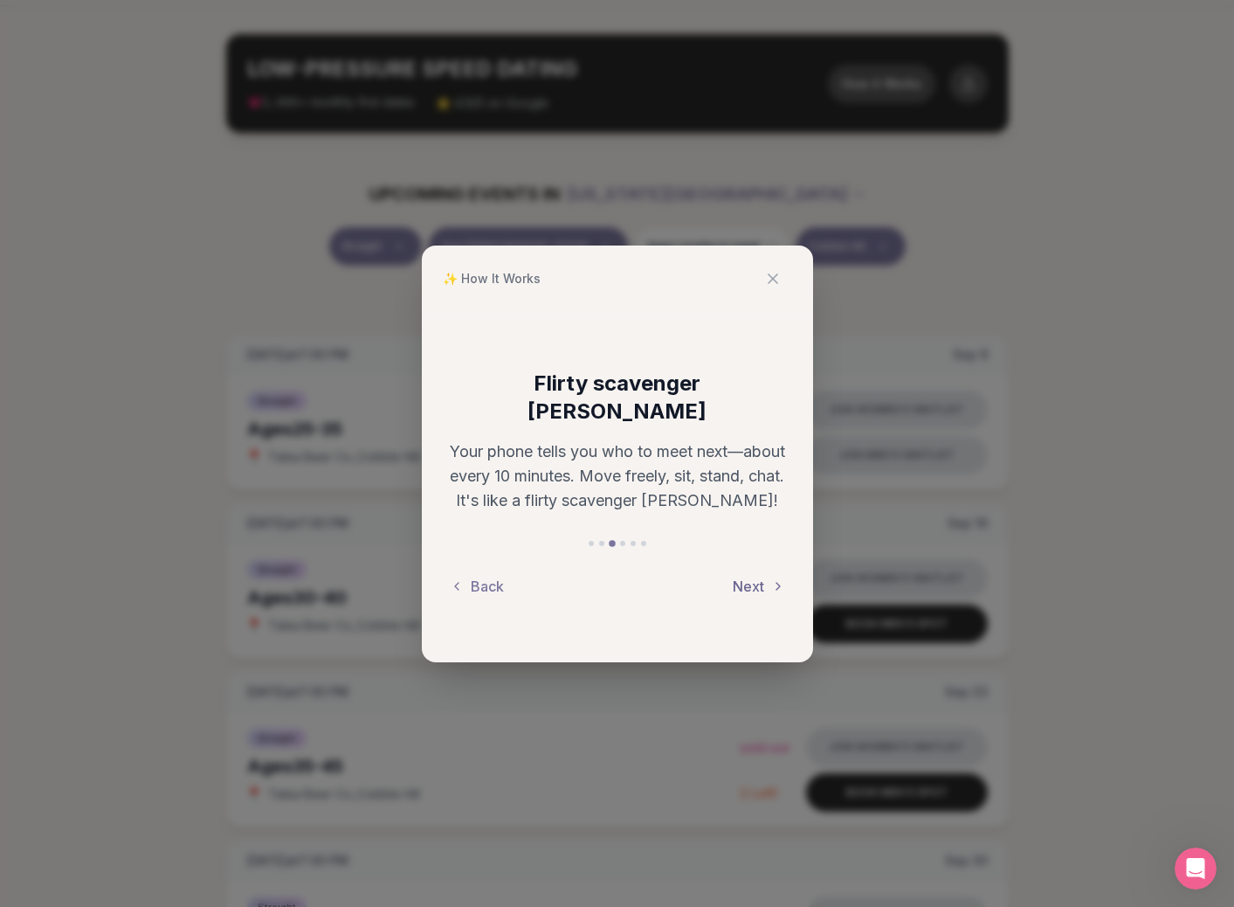
click at [753, 576] on button "Next" at bounding box center [759, 586] width 52 height 38
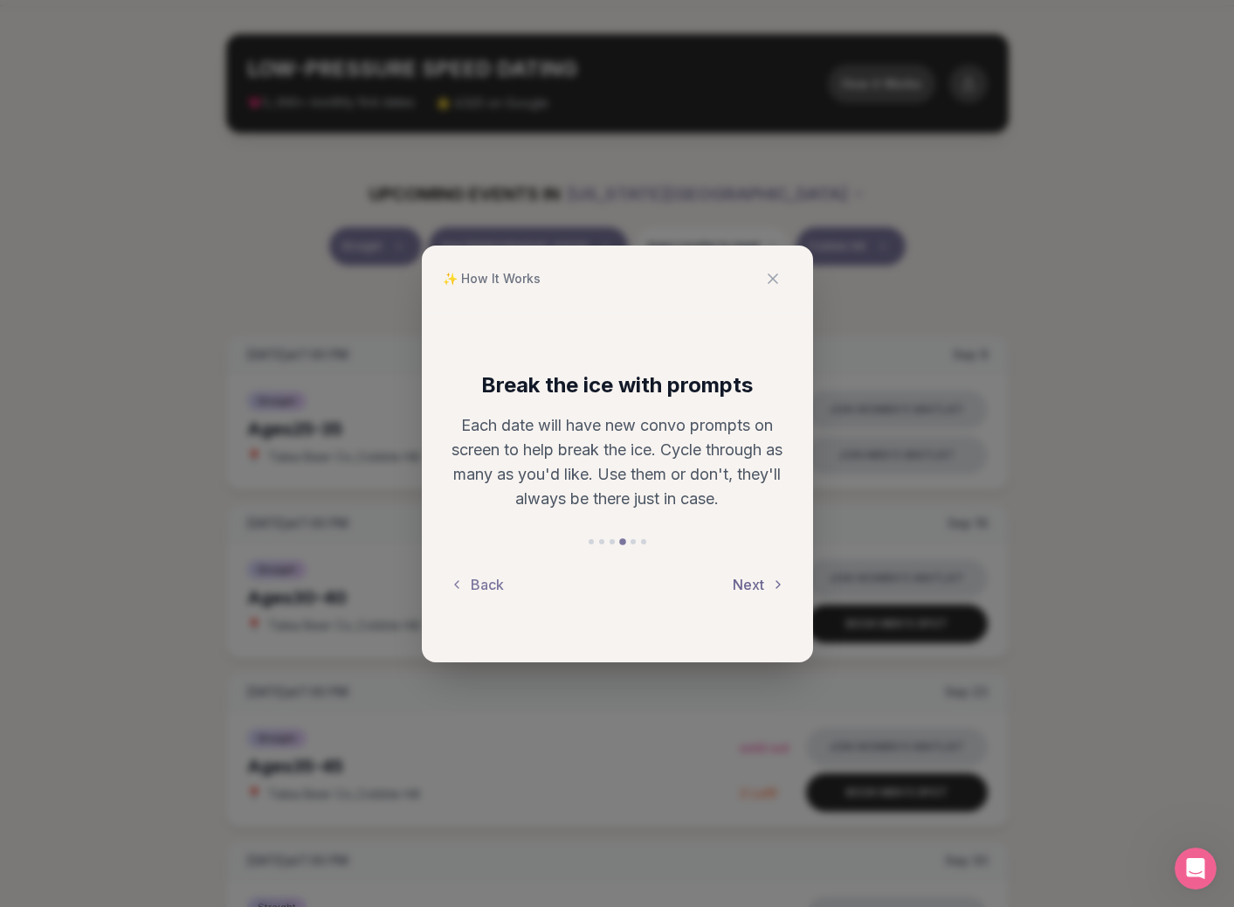
click at [752, 586] on button "Next" at bounding box center [759, 584] width 52 height 38
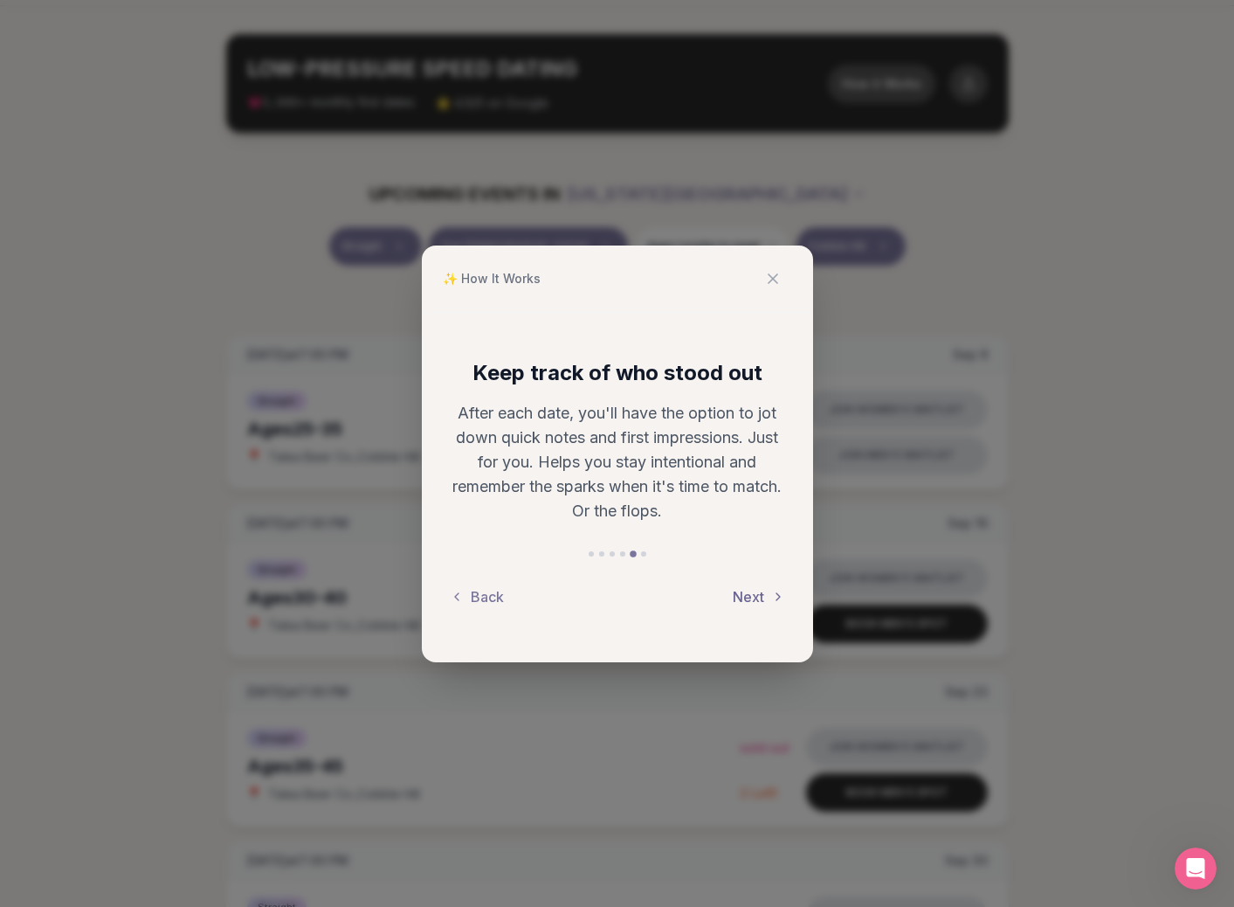
click at [752, 586] on button "Next" at bounding box center [759, 596] width 52 height 38
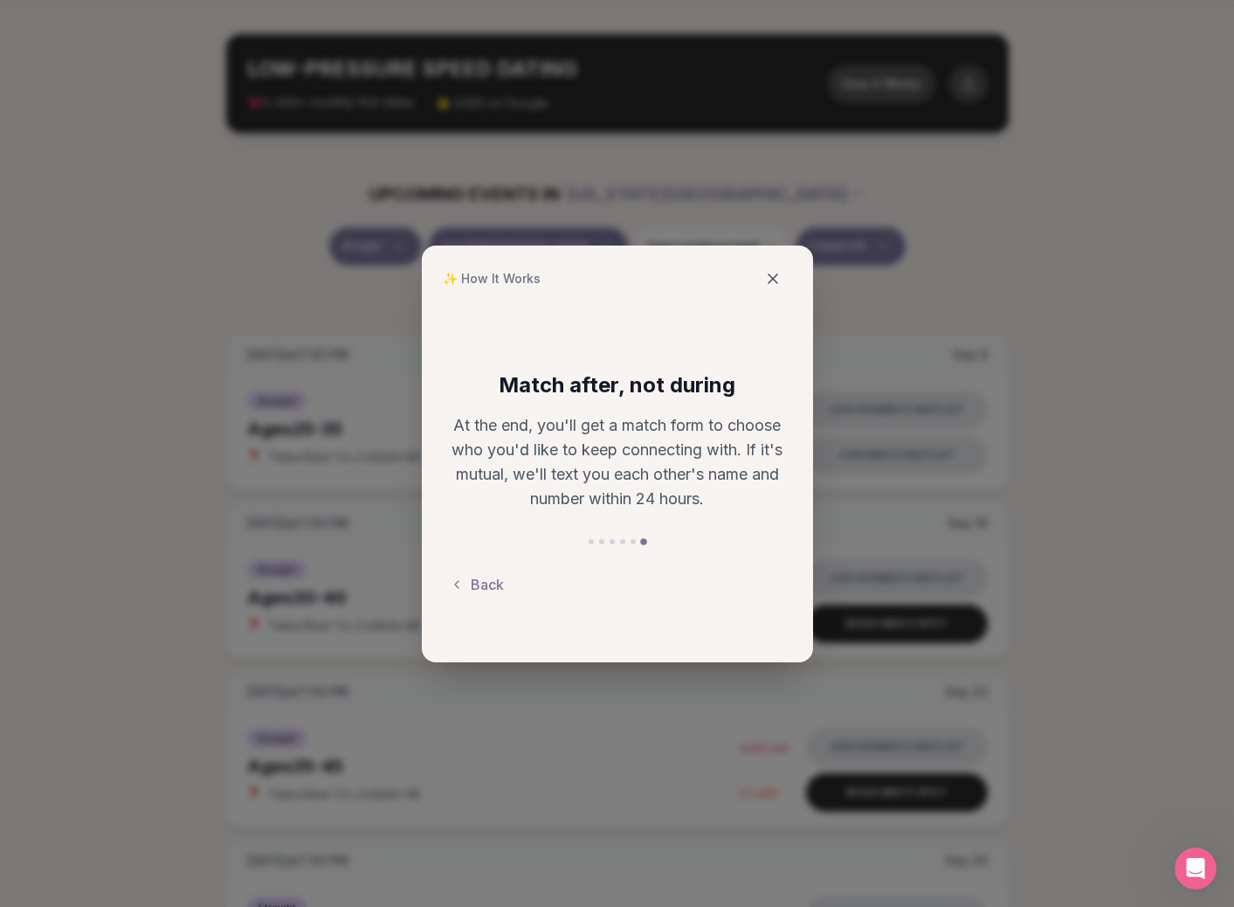
click at [779, 279] on icon at bounding box center [772, 278] width 17 height 17
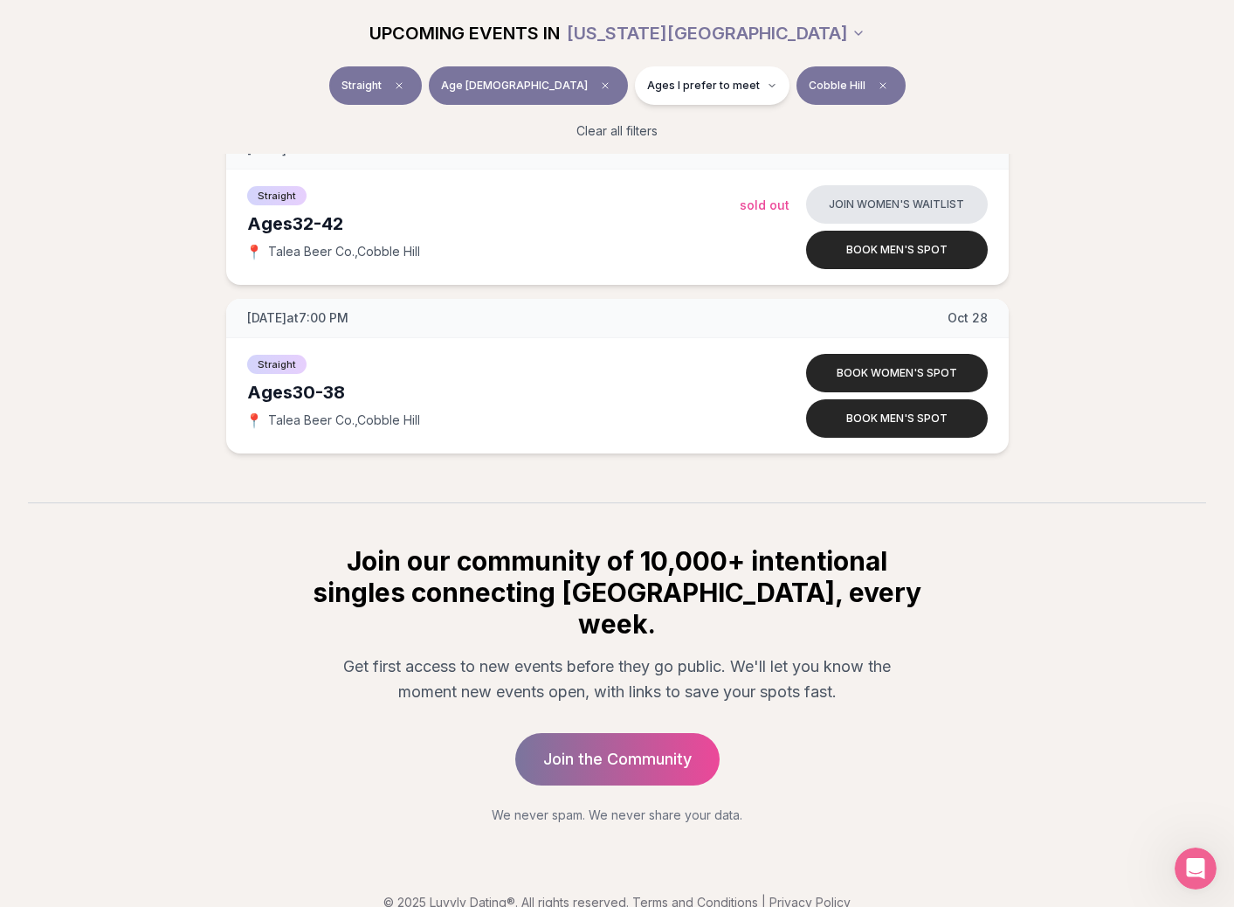
scroll to position [0, 0]
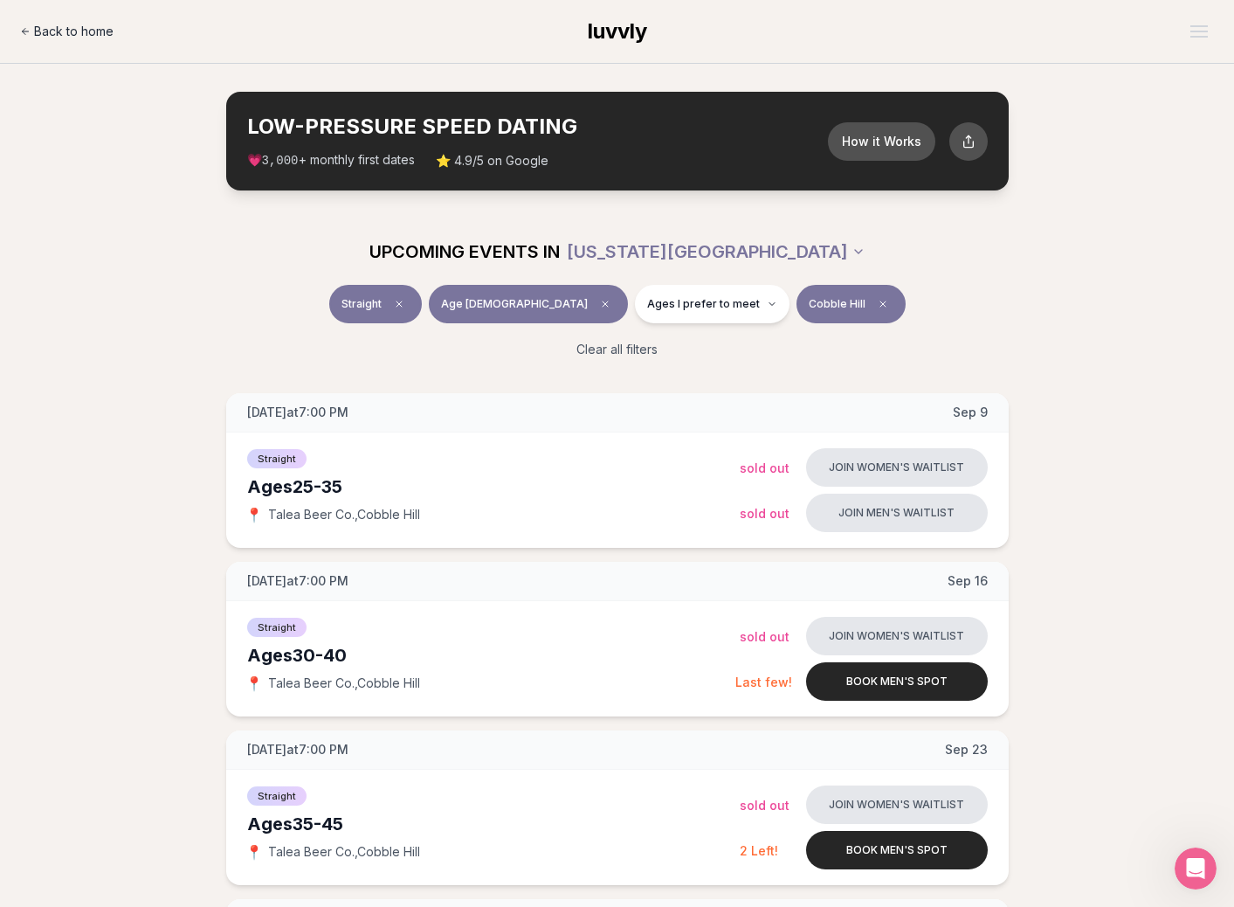
click at [52, 38] on span "Back to home" at bounding box center [73, 31] width 79 height 17
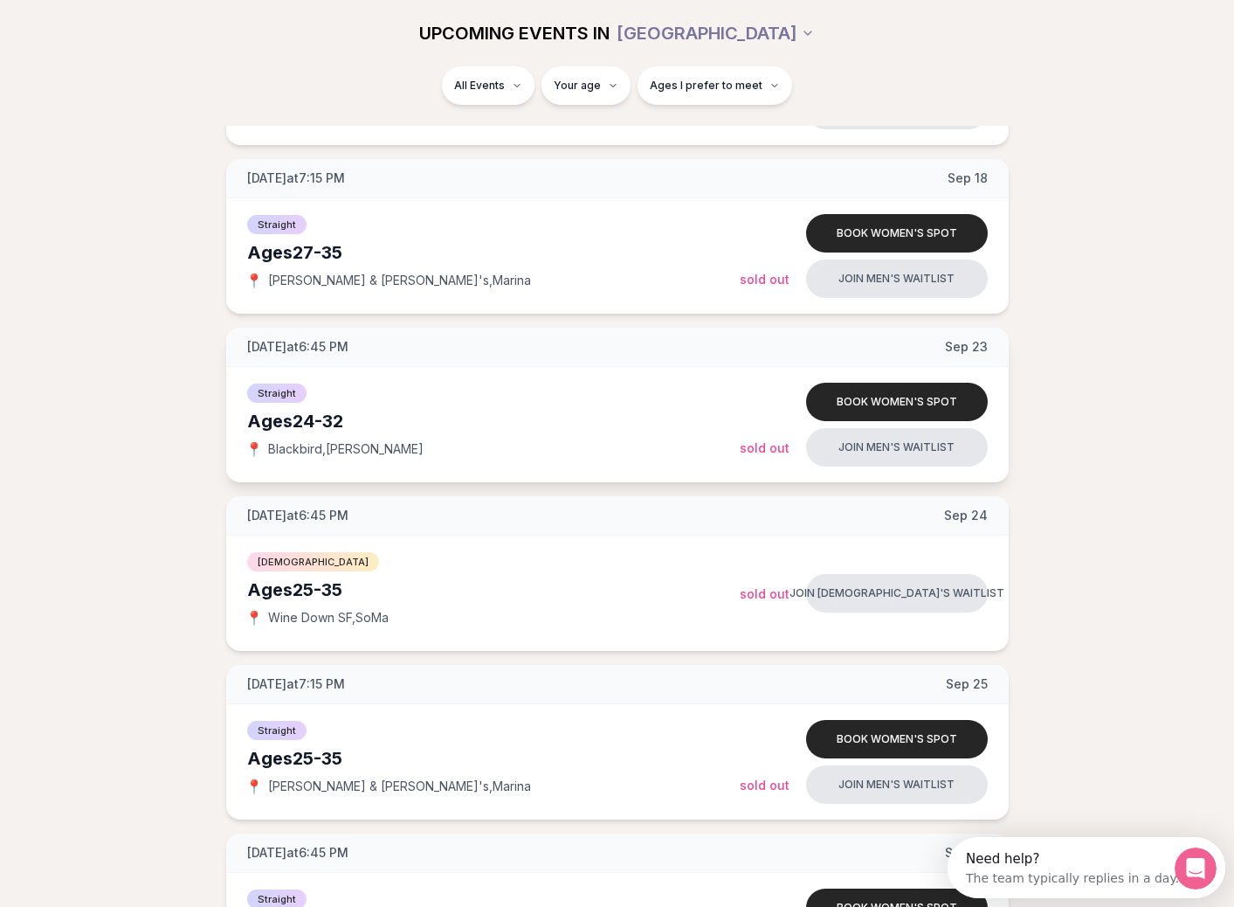
scroll to position [1183, 0]
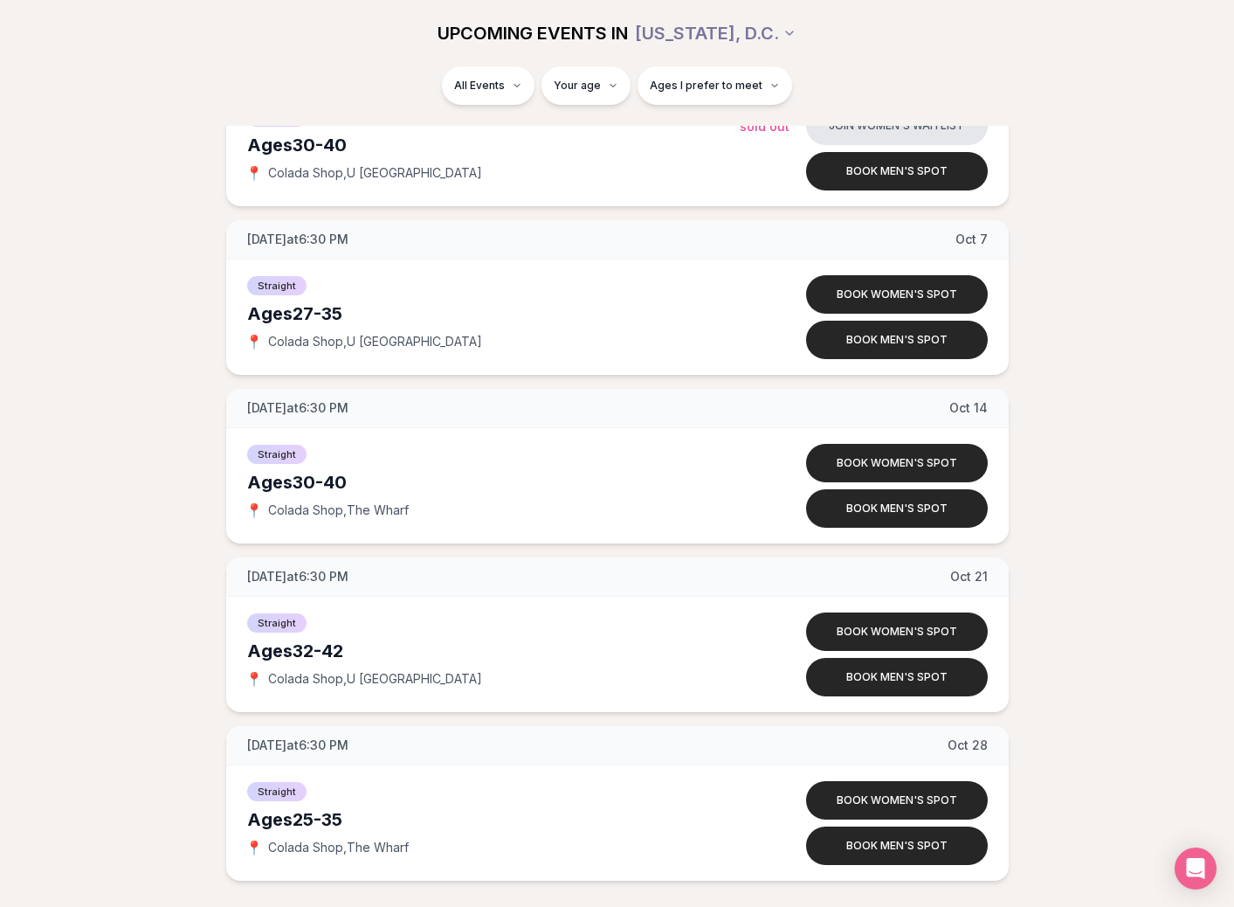
scroll to position [1121, 0]
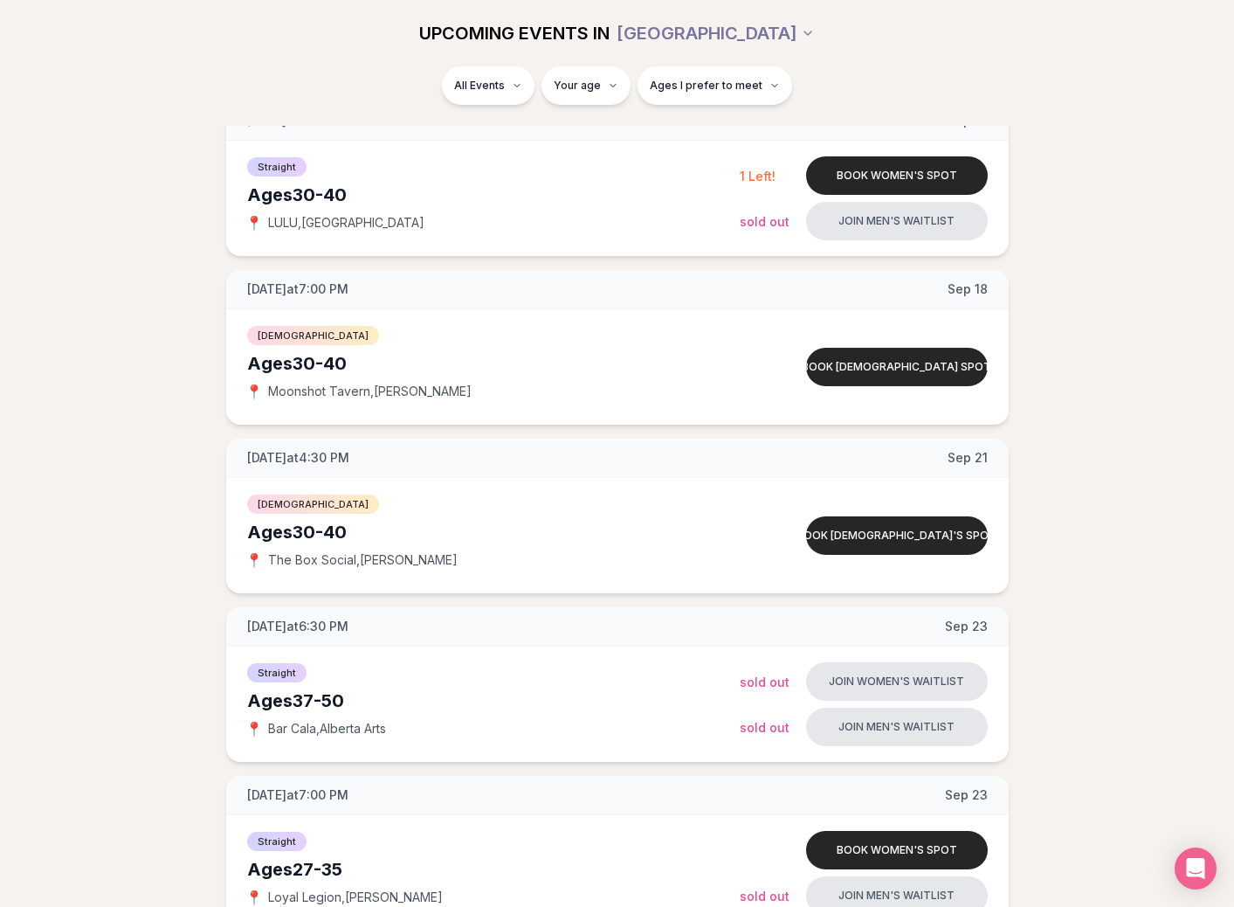
scroll to position [2444, 0]
